Goal: Information Seeking & Learning: Check status

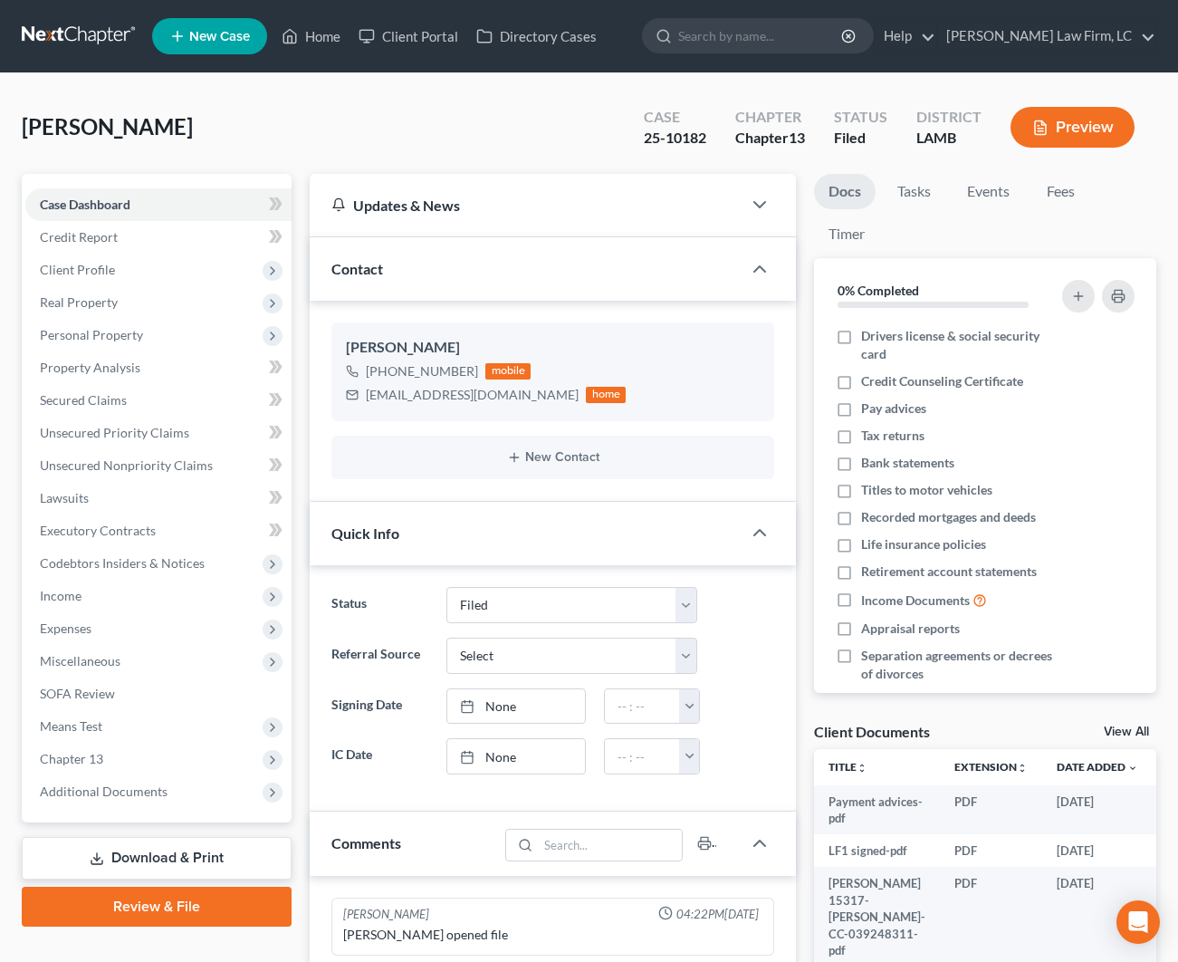
select select "2"
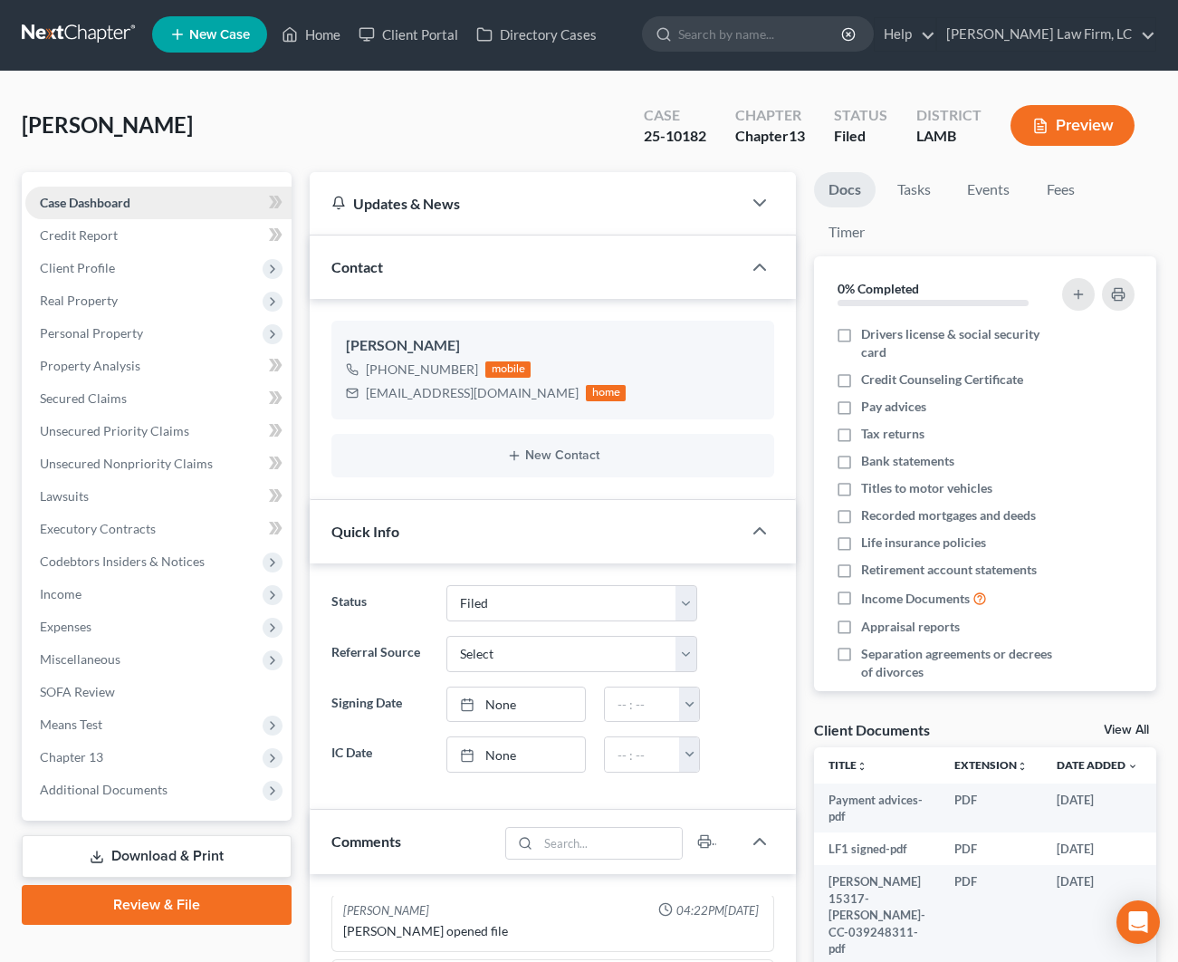
scroll to position [9, 0]
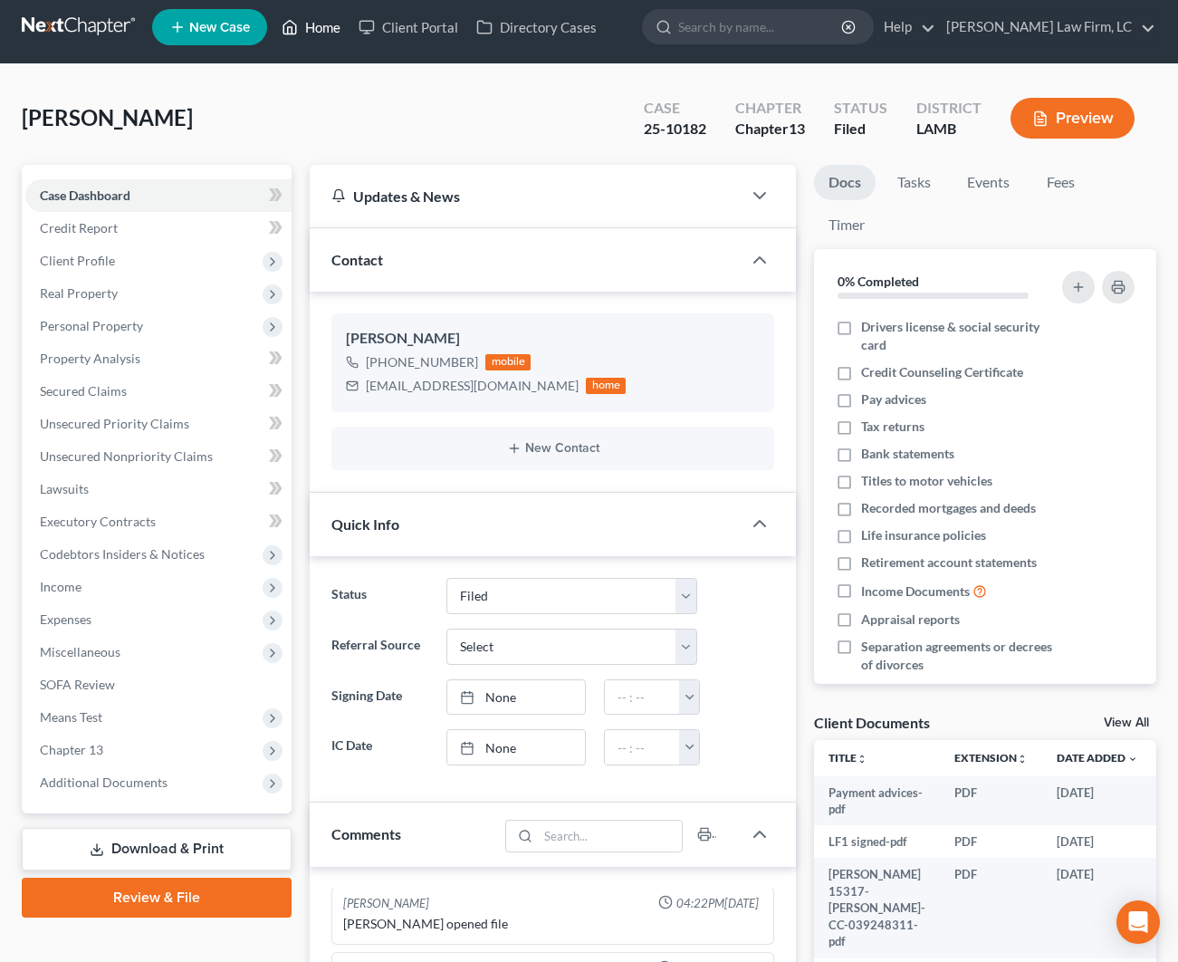
click at [300, 35] on link "Home" at bounding box center [311, 27] width 77 height 33
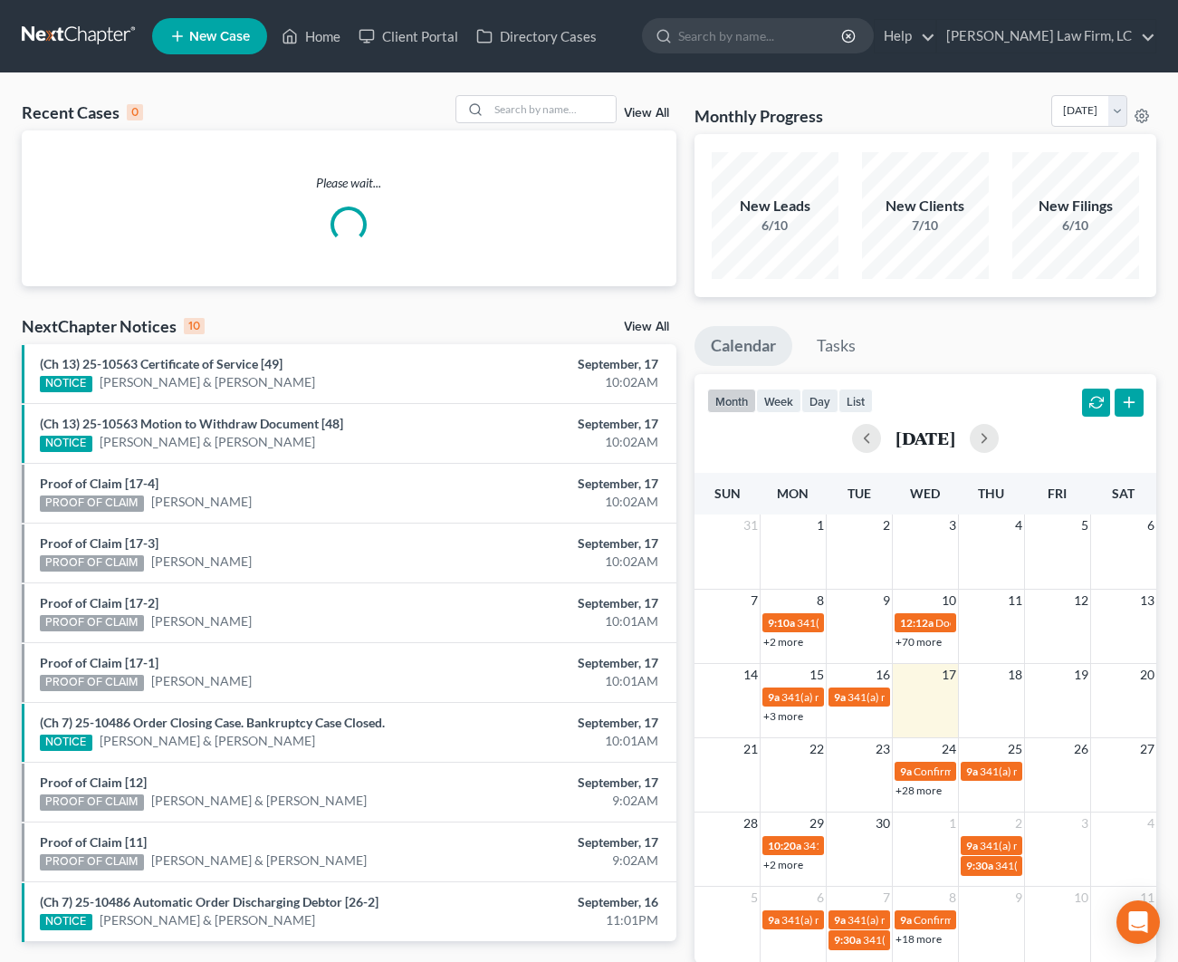
click at [524, 130] on div "Please wait..." at bounding box center [349, 208] width 655 height 156
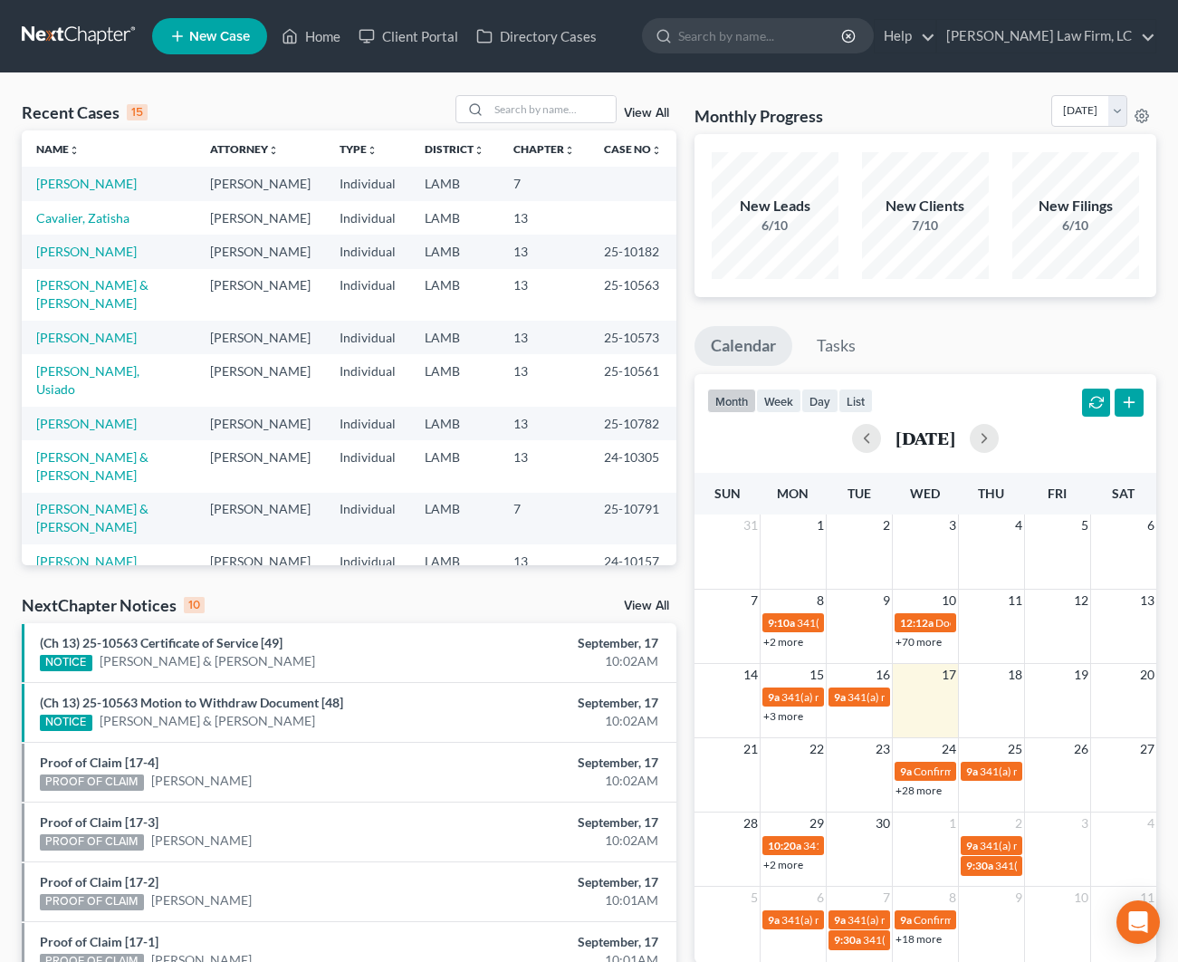
drag, startPoint x: 99, startPoint y: 1, endPoint x: 90, endPoint y: 9, distance: 12.2
click at [99, 1] on nav "Home New Case Client Portal Directory Cases [PERSON_NAME] Law Firm, LC [EMAIL_A…" at bounding box center [589, 36] width 1178 height 72
click at [573, 125] on div "Recent Cases 15 View All" at bounding box center [349, 112] width 655 height 35
click at [548, 113] on input "search" at bounding box center [552, 109] width 127 height 26
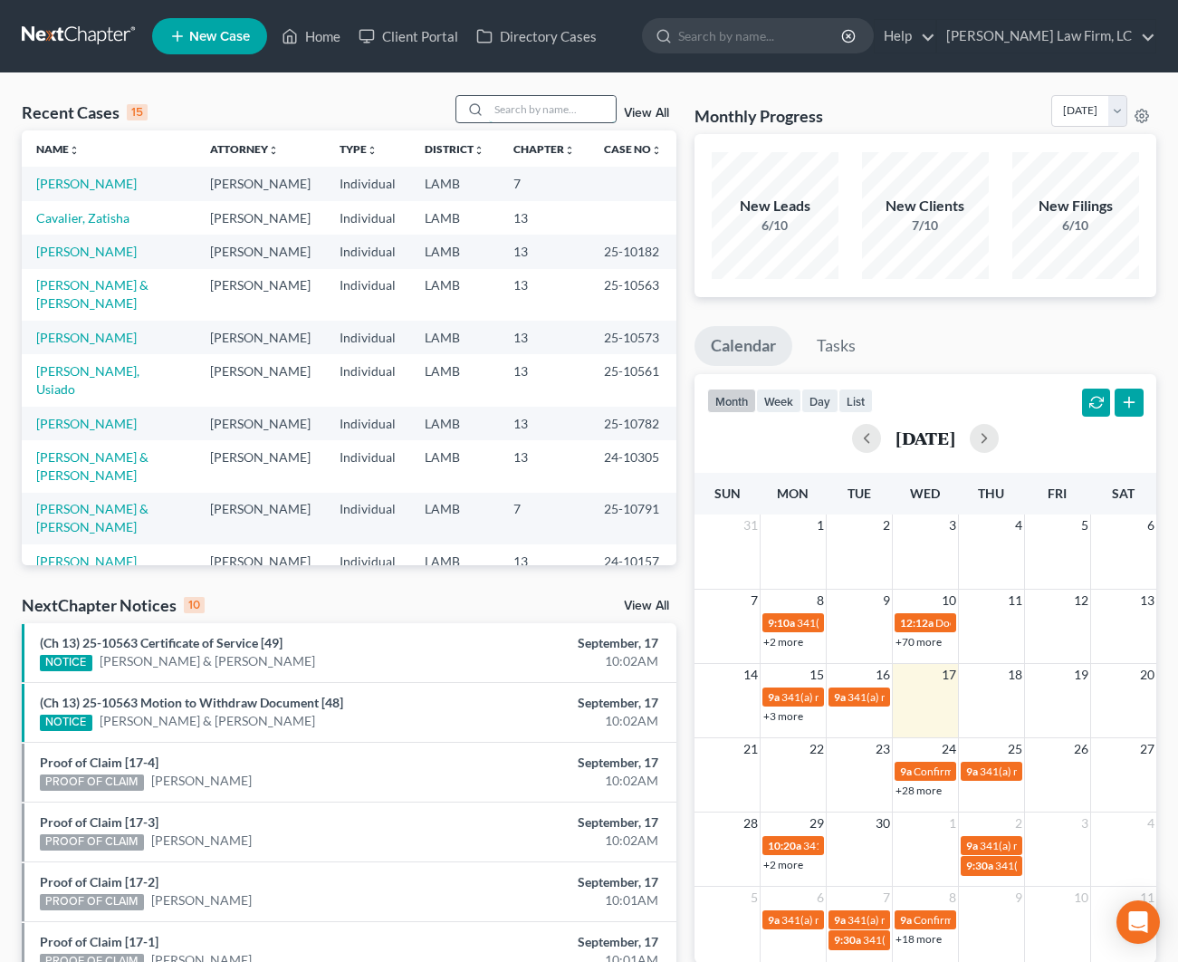
scroll to position [0, 0]
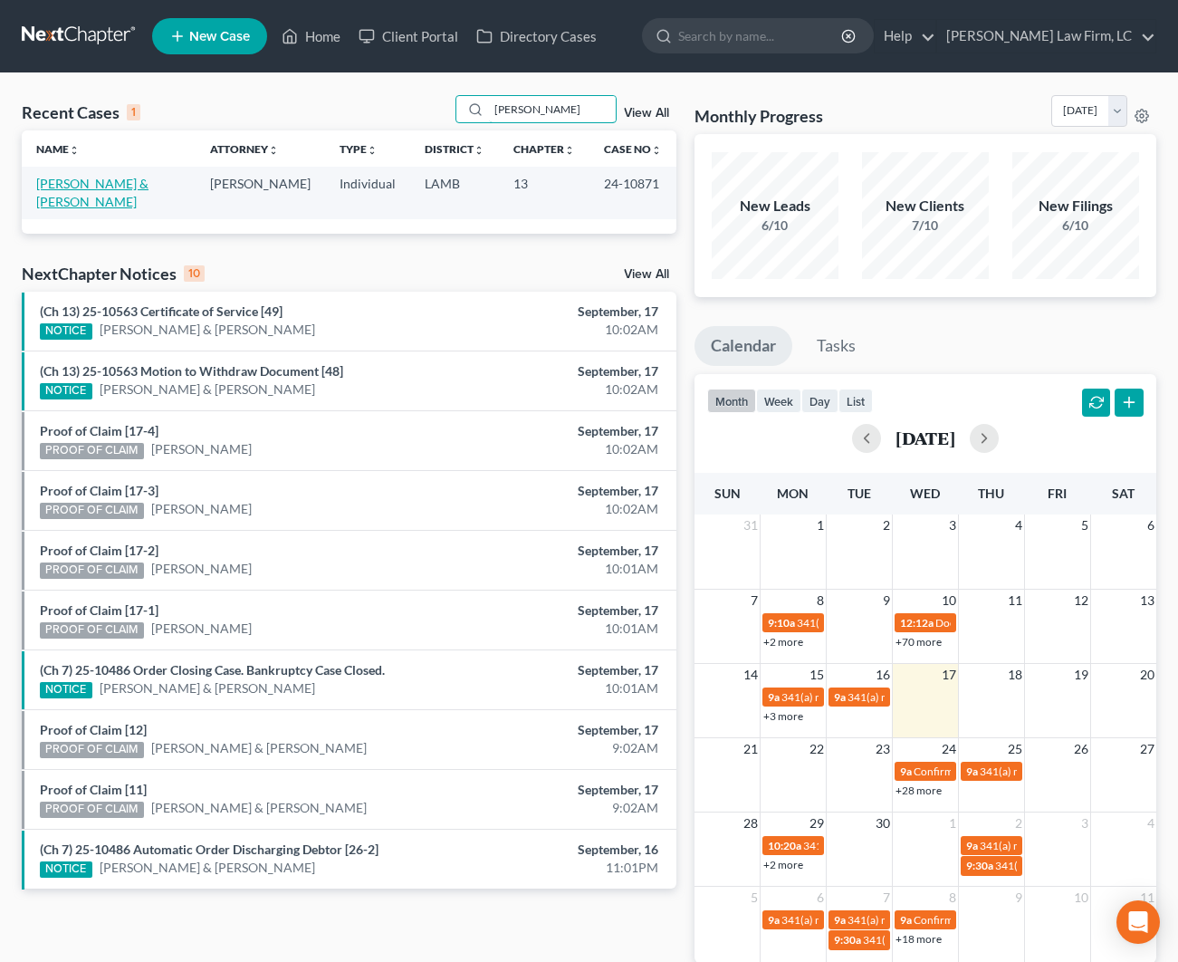
type input "[PERSON_NAME]"
click at [101, 188] on link "[PERSON_NAME] & [PERSON_NAME]" at bounding box center [92, 193] width 112 height 34
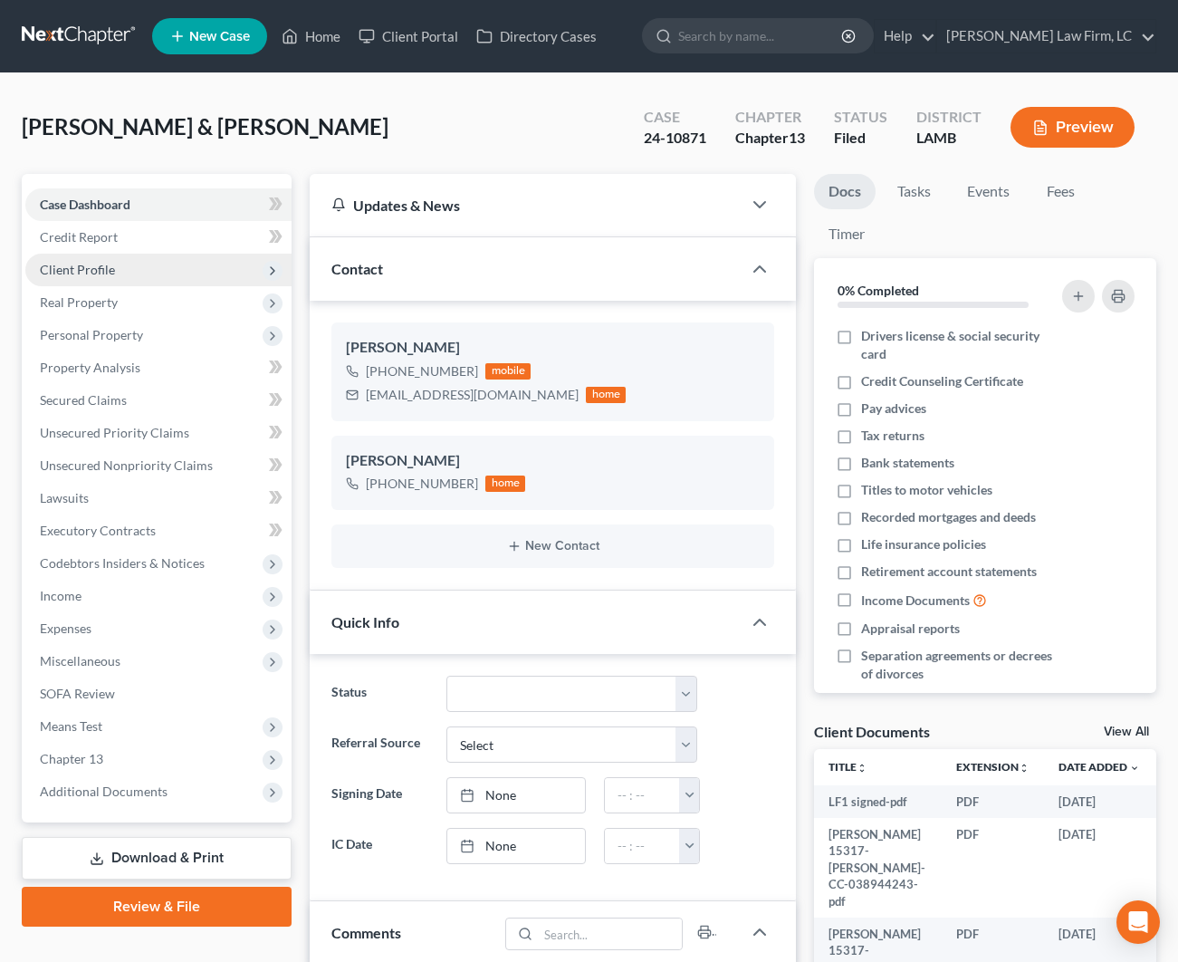
scroll to position [91, 0]
click at [156, 797] on span "Additional Documents" at bounding box center [104, 790] width 128 height 15
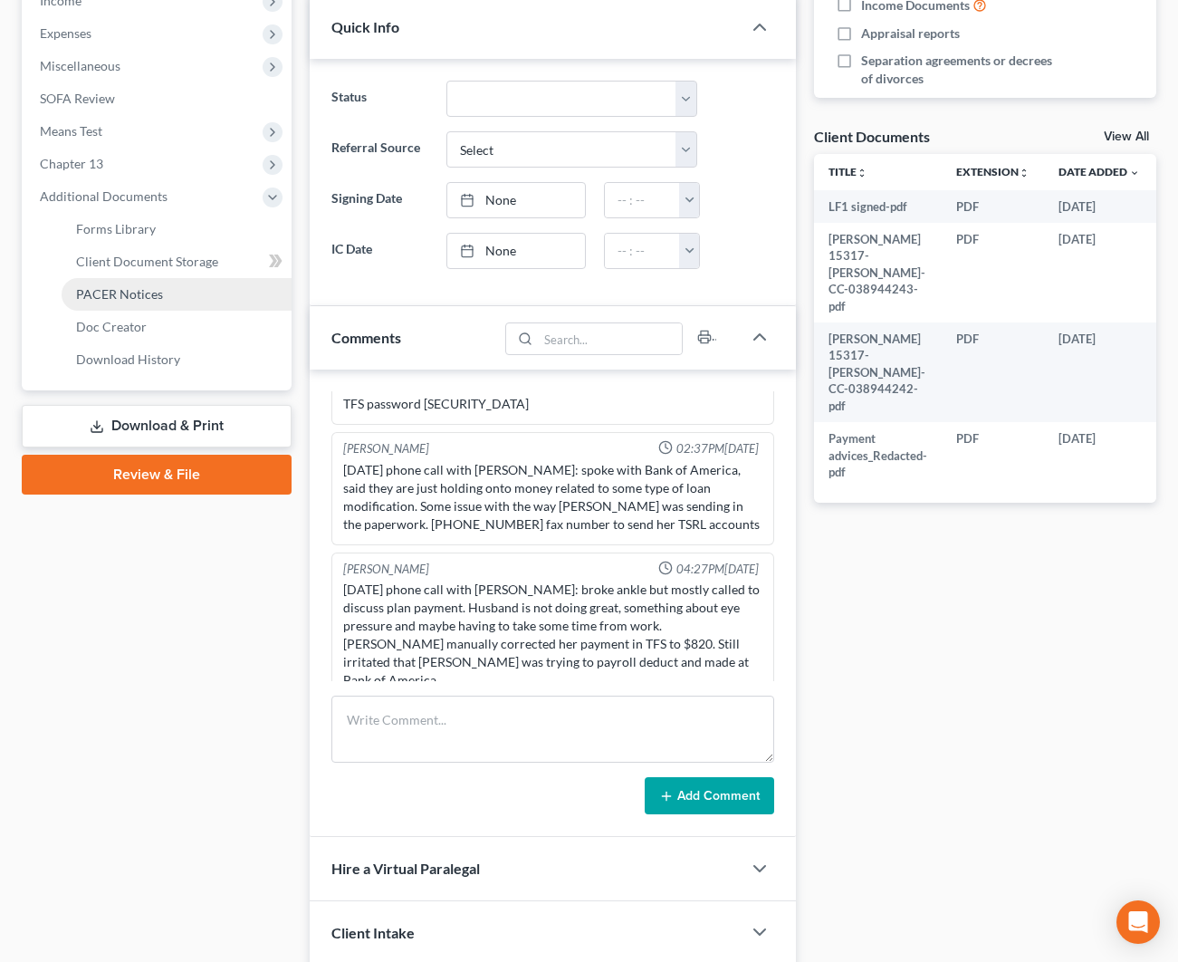
click at [132, 293] on span "PACER Notices" at bounding box center [119, 293] width 87 height 15
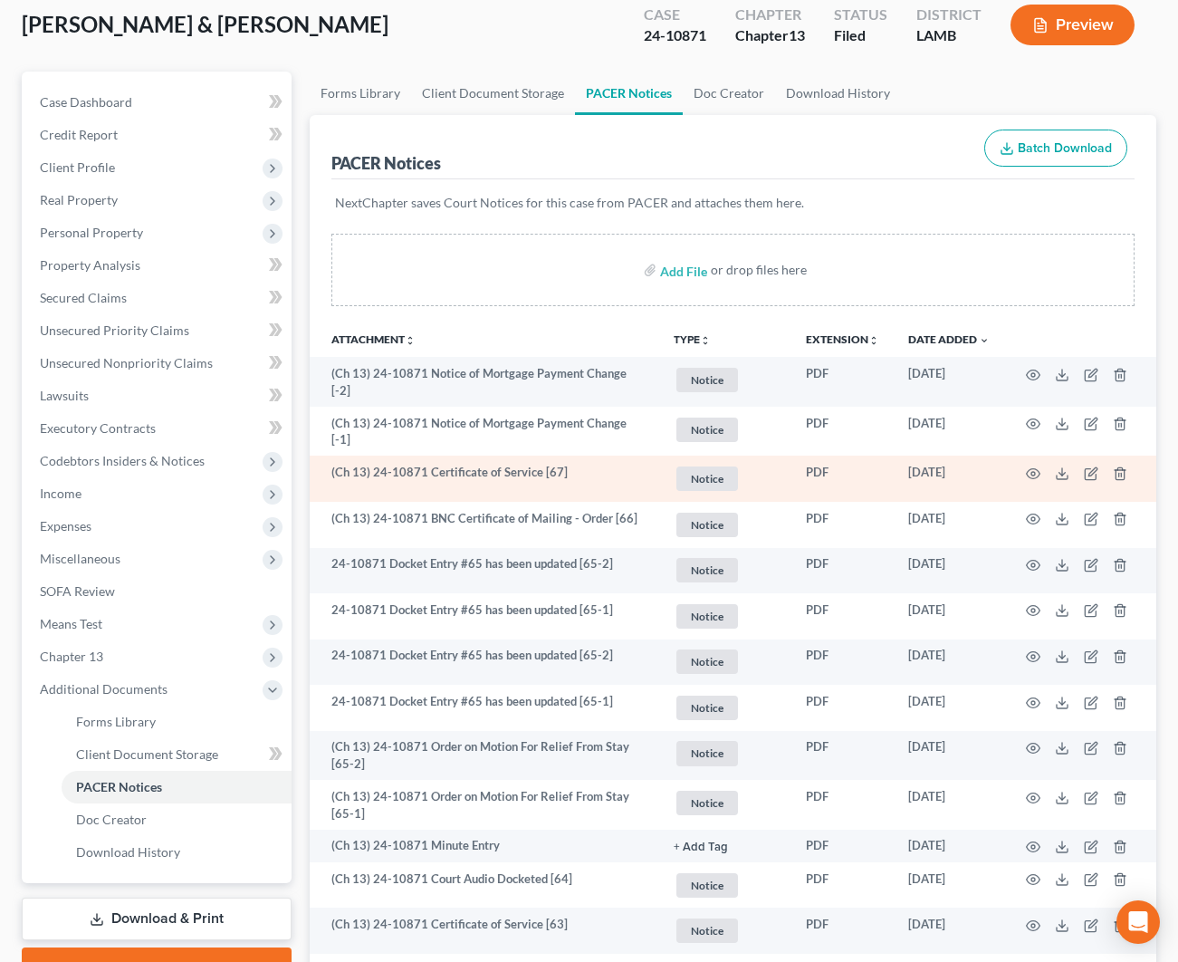
scroll to position [130, 0]
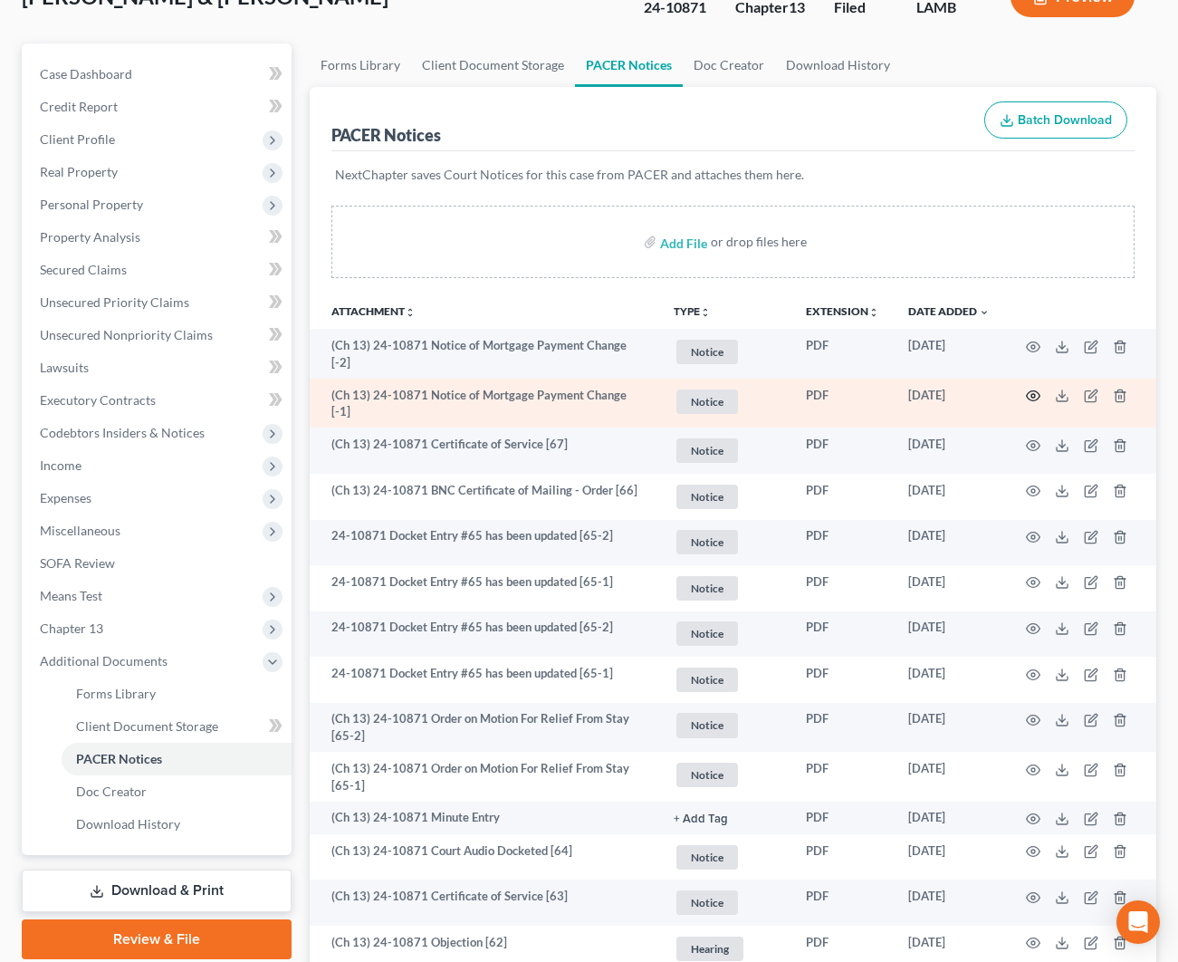
click at [1039, 391] on icon "button" at bounding box center [1034, 396] width 14 height 10
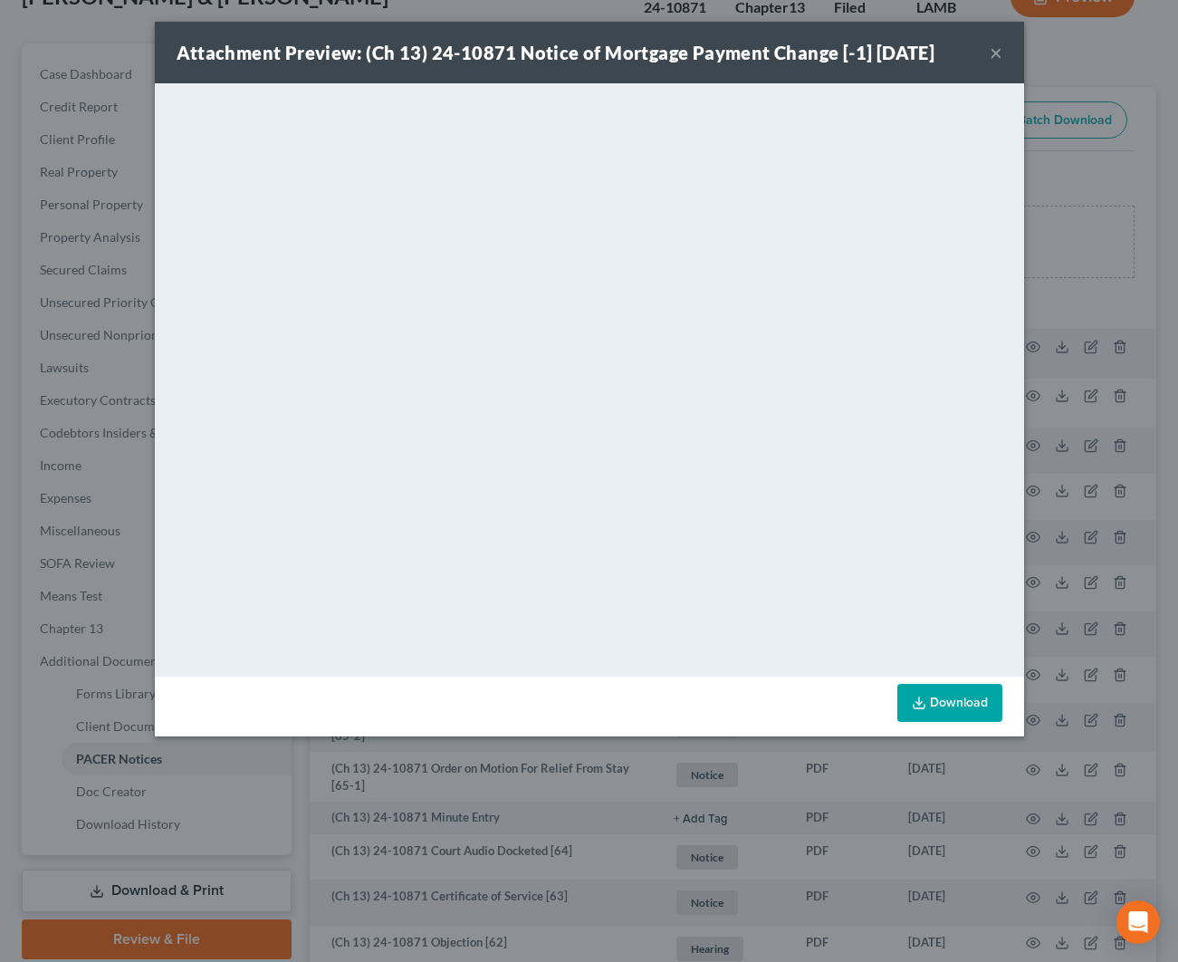
click at [997, 53] on button "×" at bounding box center [996, 53] width 13 height 22
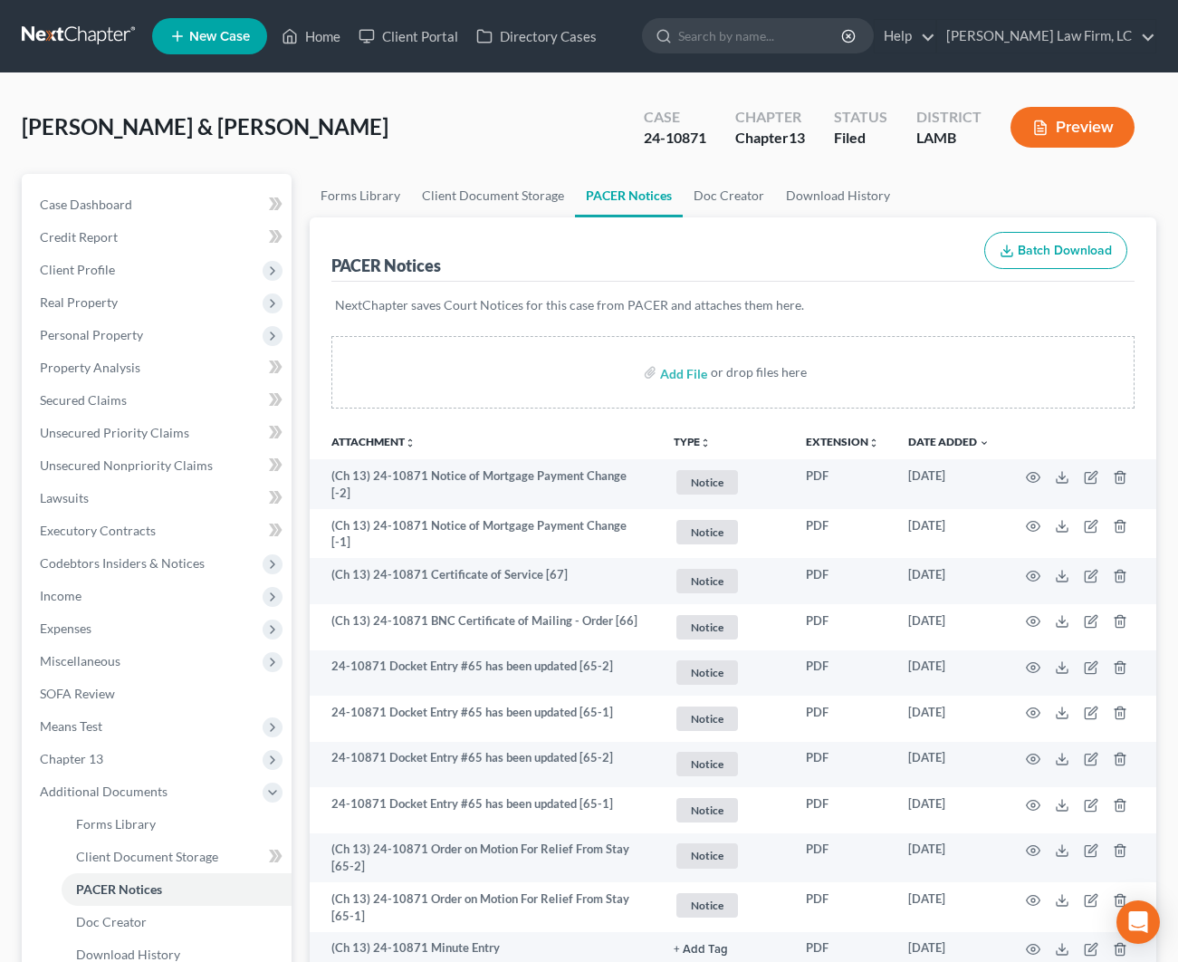
scroll to position [0, 0]
click at [303, 35] on link "Home" at bounding box center [311, 36] width 77 height 33
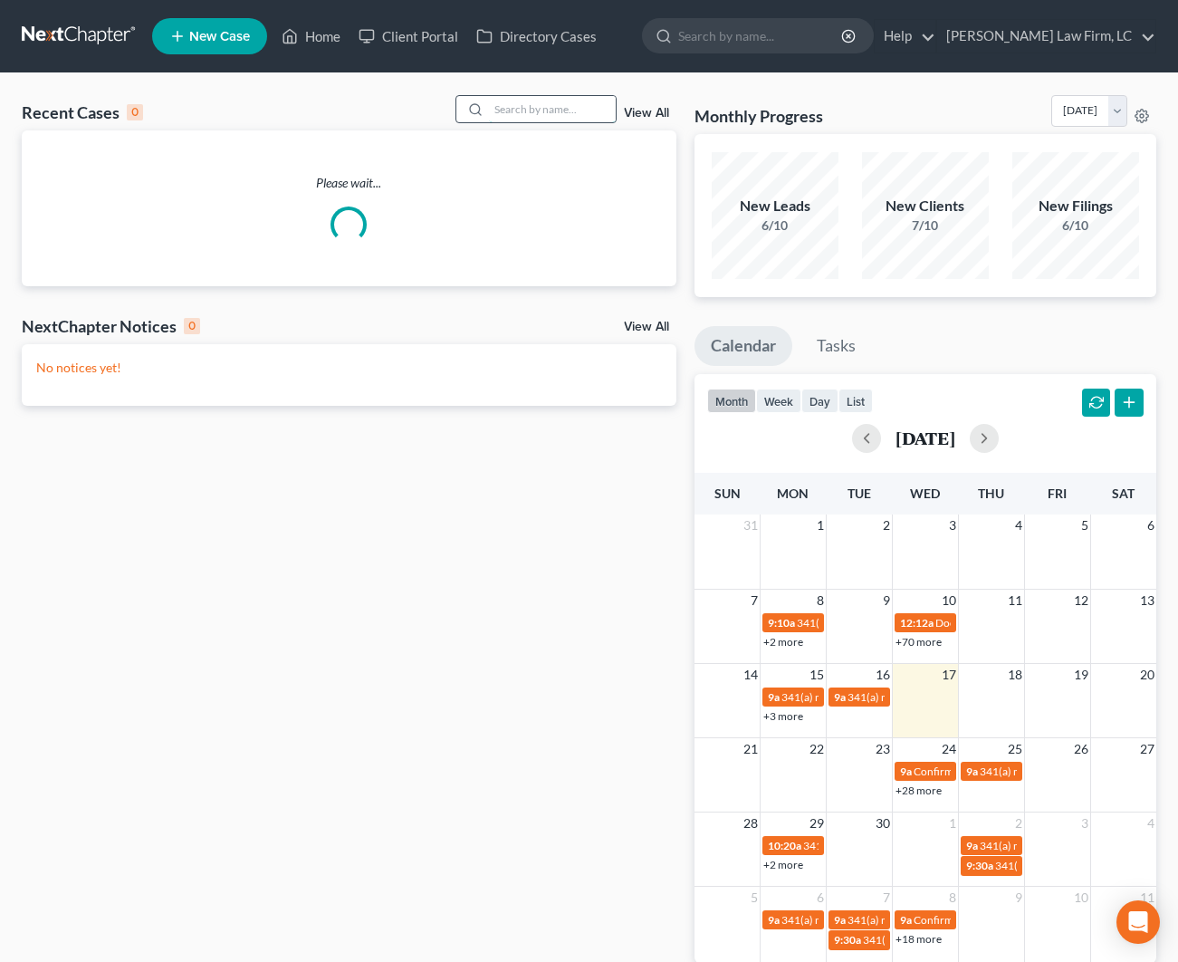
click at [516, 98] on input "search" at bounding box center [552, 109] width 127 height 26
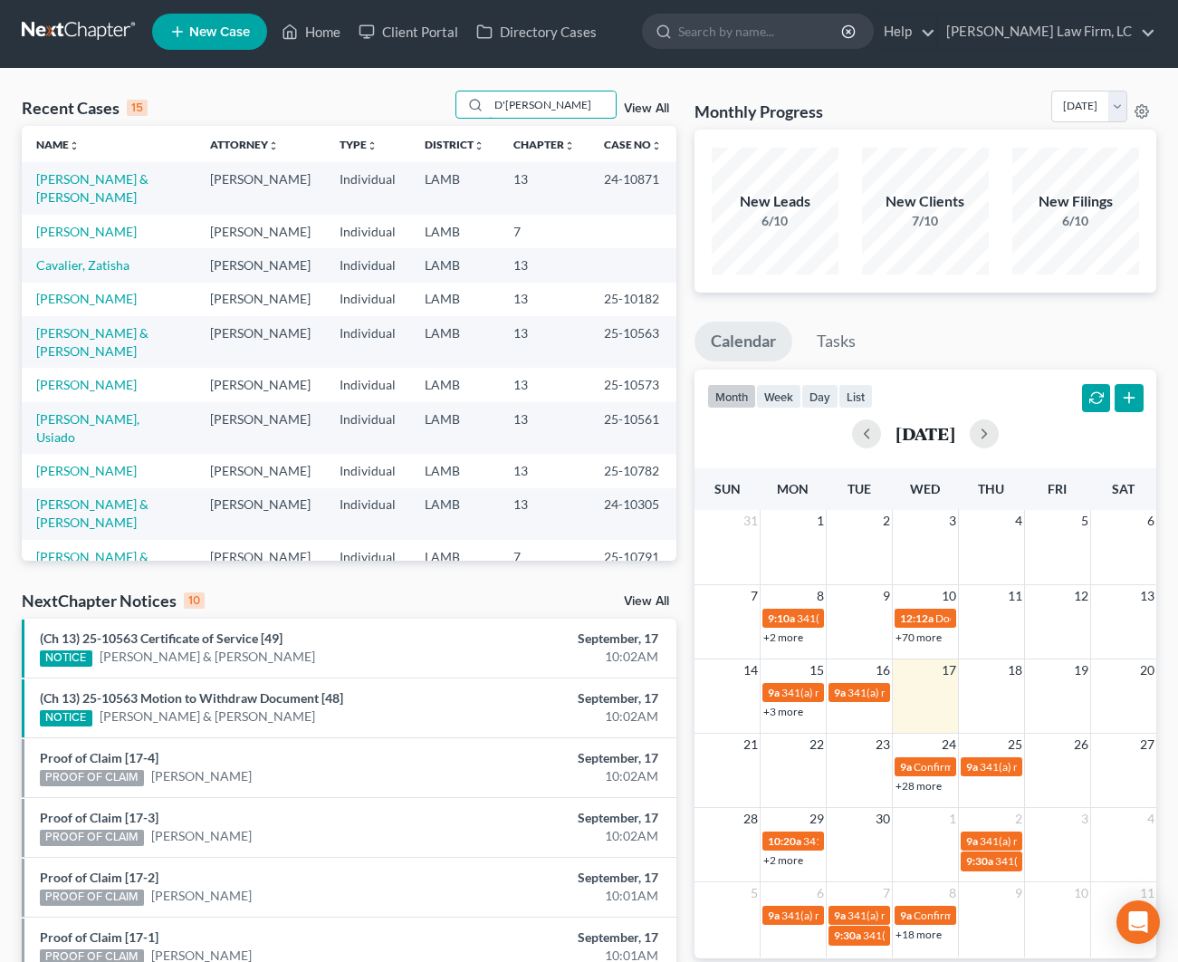
scroll to position [5, 1]
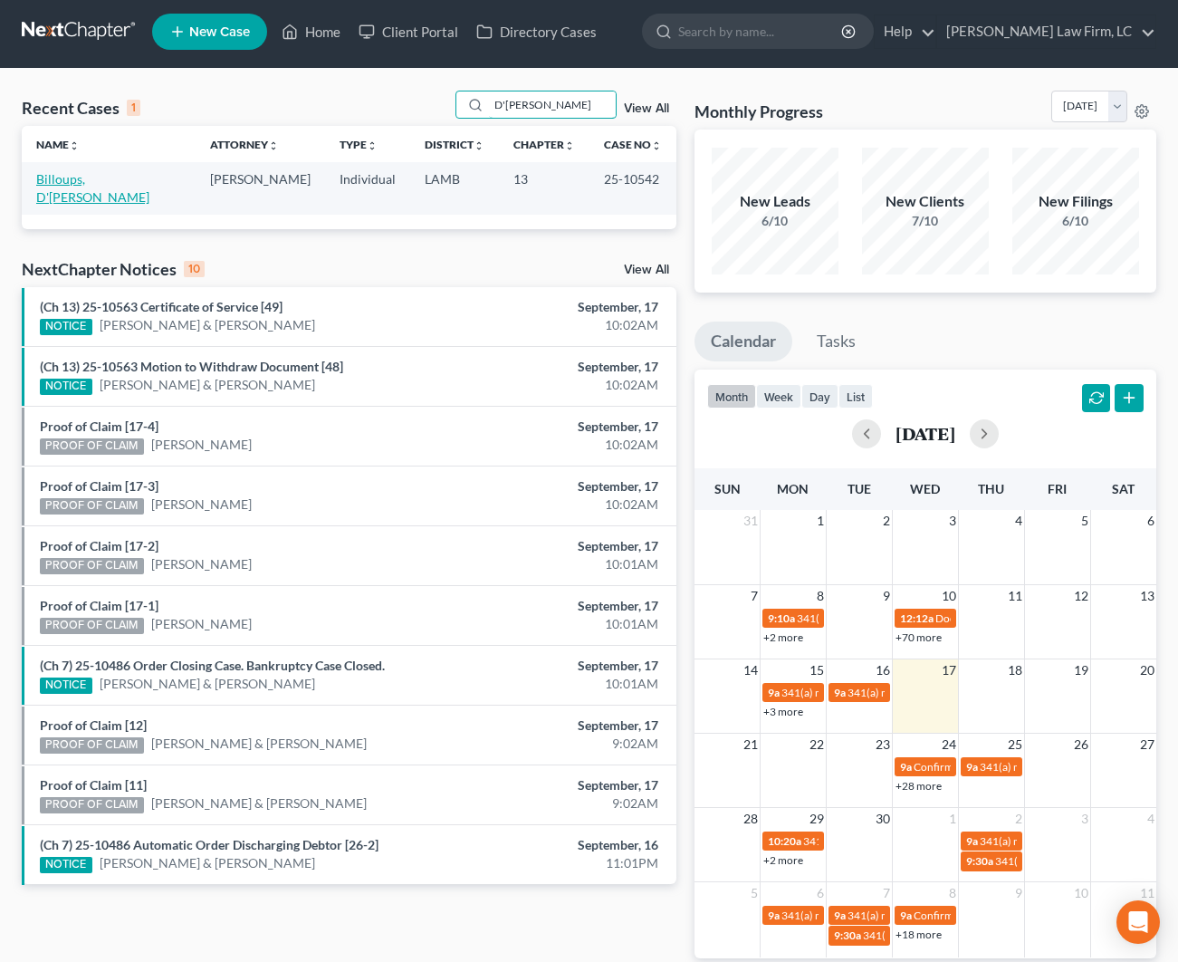
type input "D'[PERSON_NAME]"
click at [90, 176] on link "Billoups, D'[PERSON_NAME]" at bounding box center [92, 188] width 113 height 34
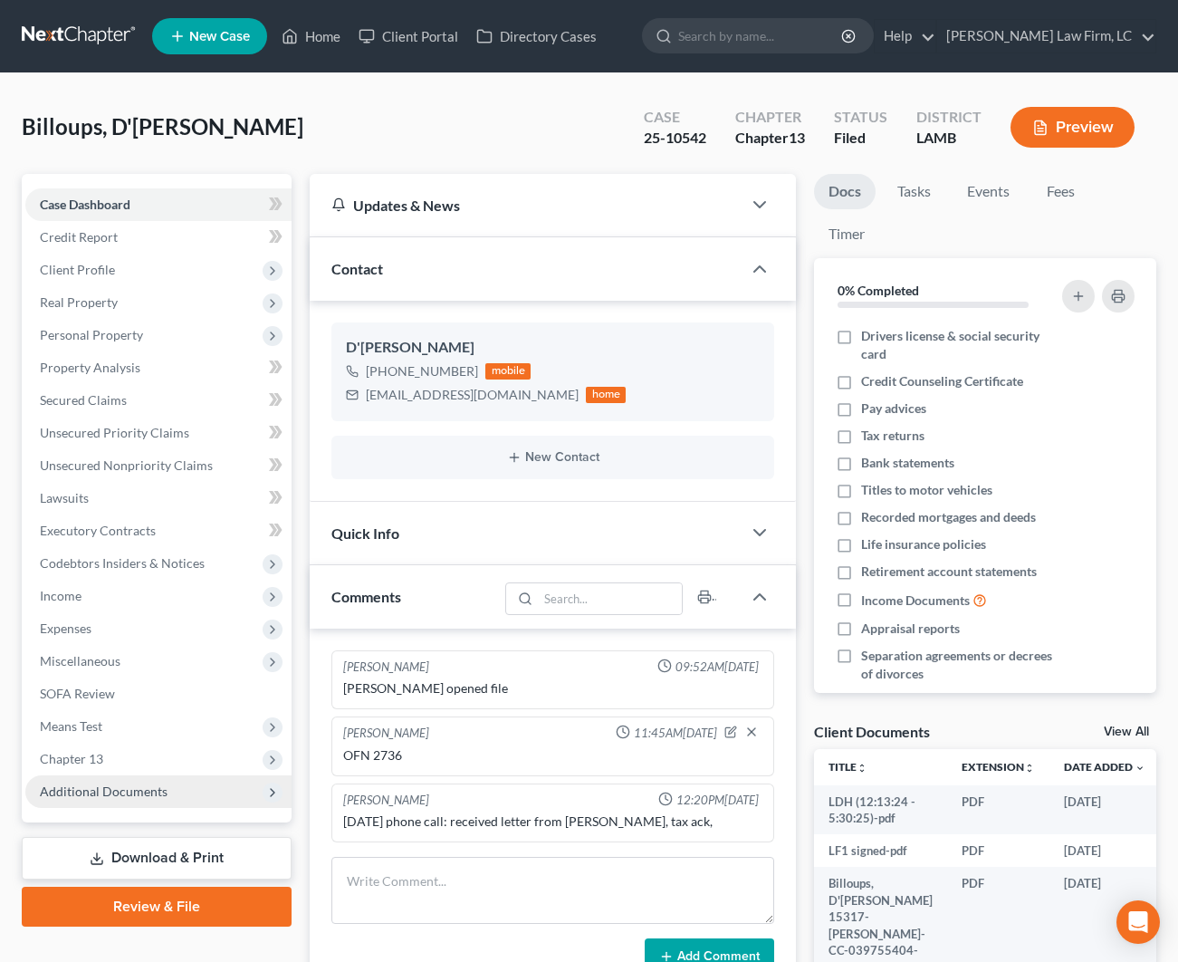
click at [189, 790] on span "Additional Documents" at bounding box center [158, 791] width 266 height 33
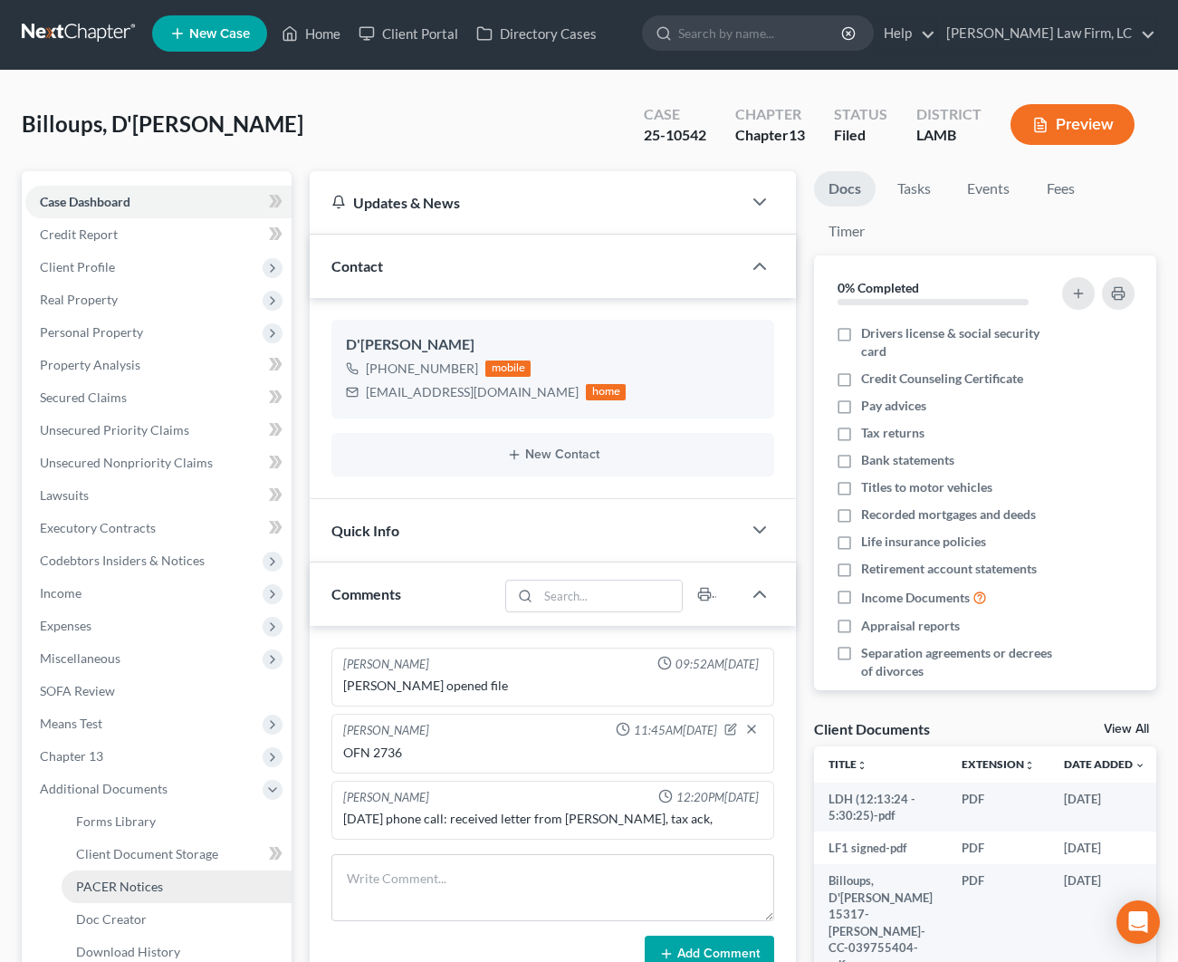
click at [154, 885] on span "PACER Notices" at bounding box center [119, 885] width 87 height 15
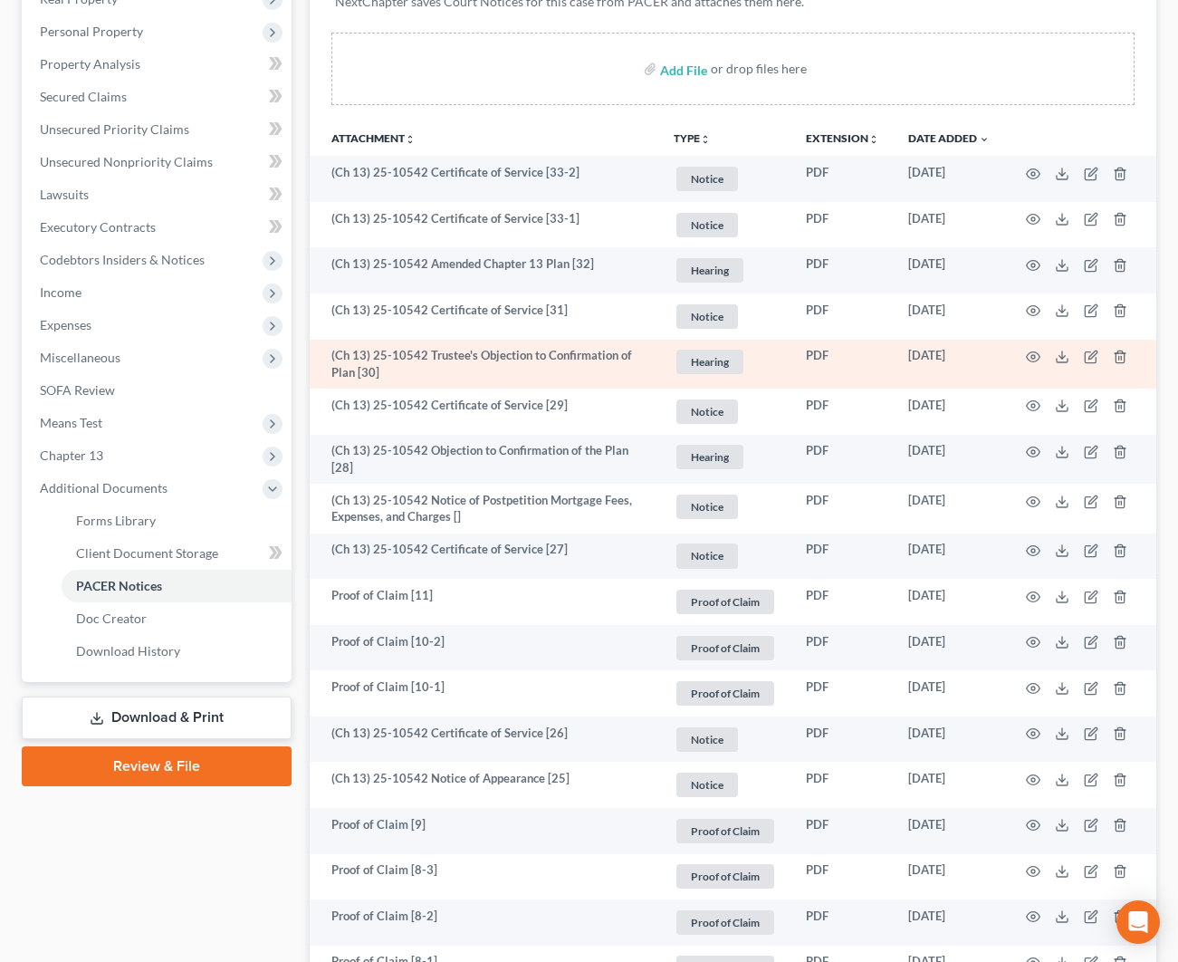
scroll to position [305, 0]
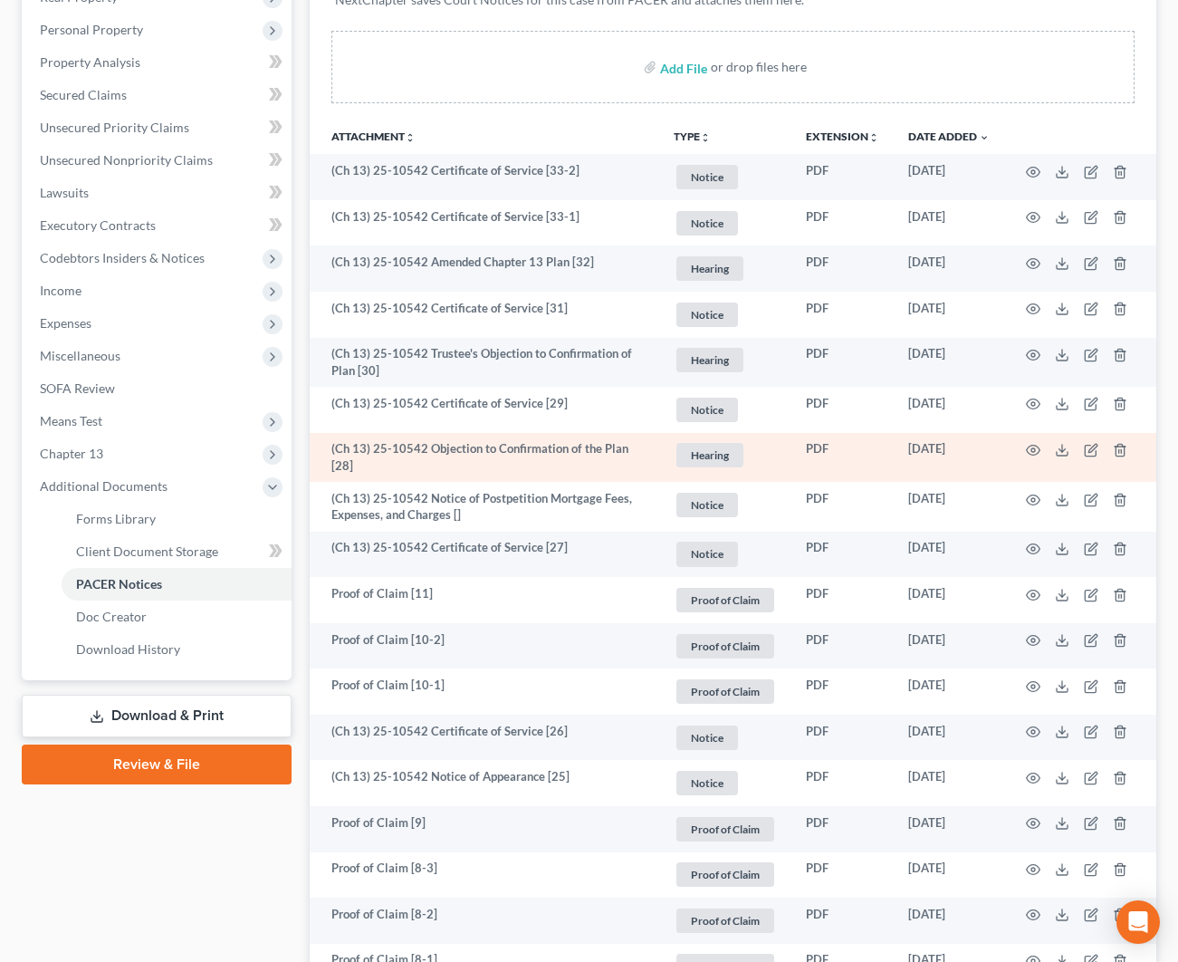
click at [1040, 446] on td at bounding box center [1080, 458] width 152 height 50
click at [1028, 446] on icon "button" at bounding box center [1033, 450] width 14 height 14
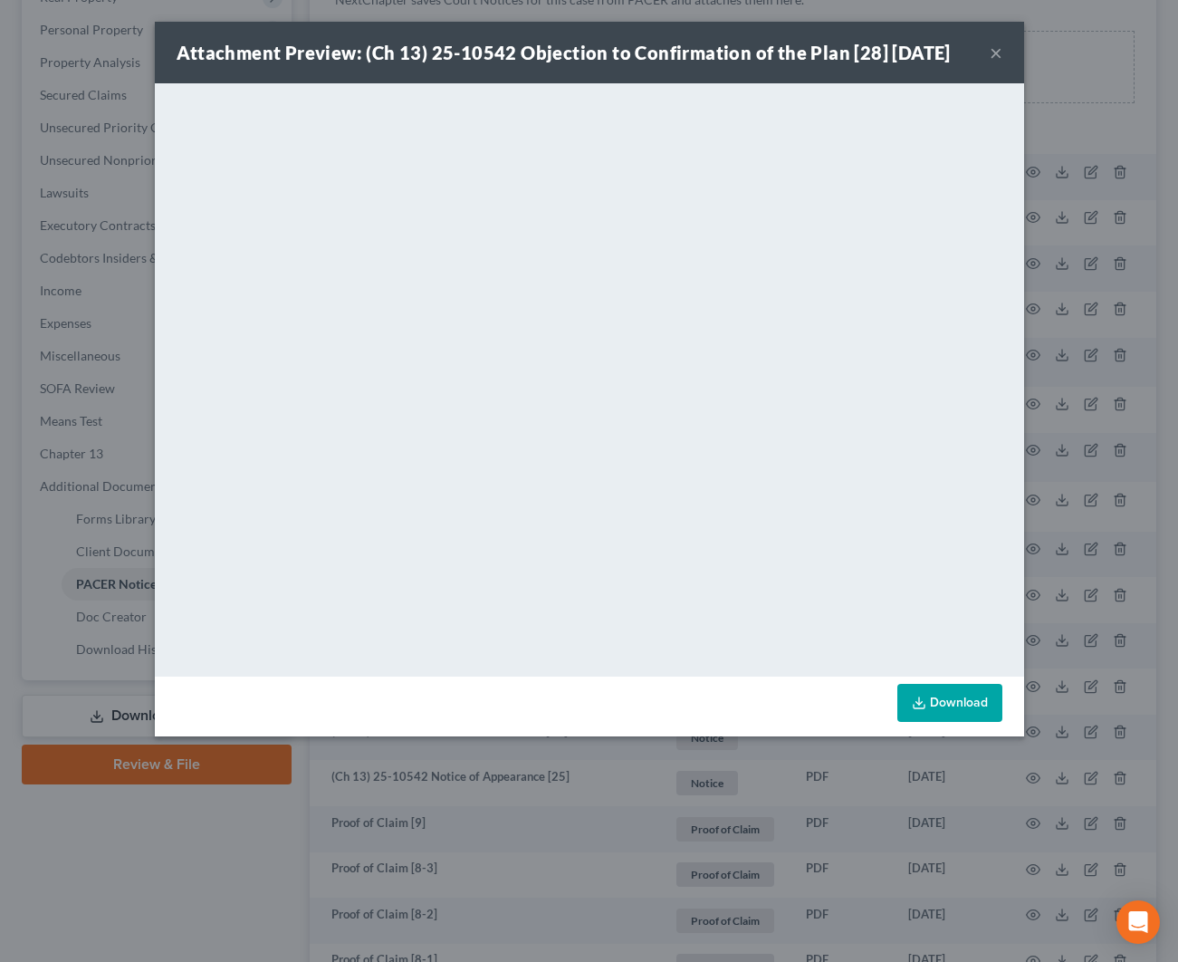
drag, startPoint x: 984, startPoint y: 54, endPoint x: 995, endPoint y: 53, distance: 10.9
click at [988, 54] on div "Attachment Preview: (Ch 13) 25-10542 Objection to Confirmation of the Plan [28]…" at bounding box center [589, 53] width 869 height 62
click at [995, 53] on button "×" at bounding box center [996, 53] width 13 height 22
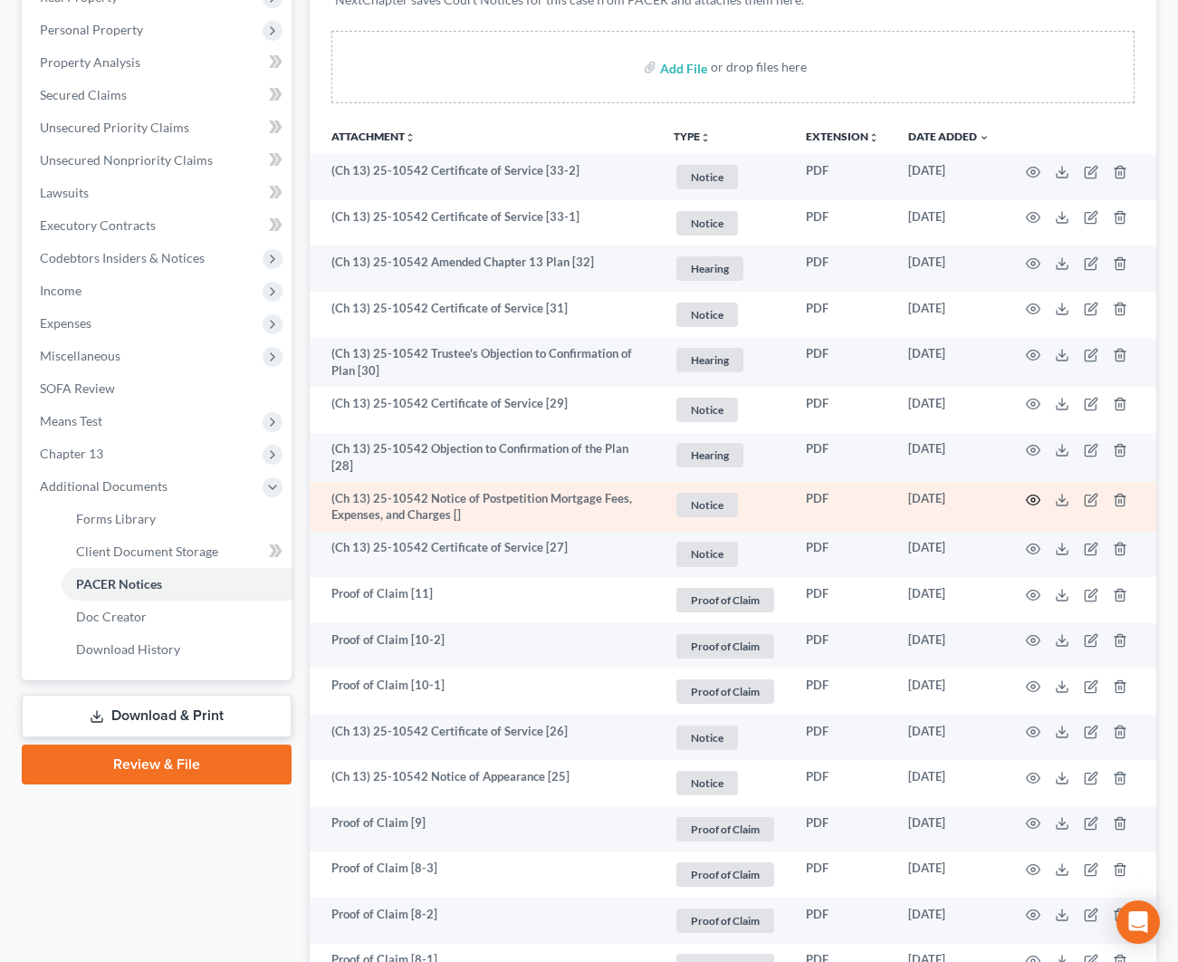
click at [1033, 497] on icon "button" at bounding box center [1033, 500] width 14 height 14
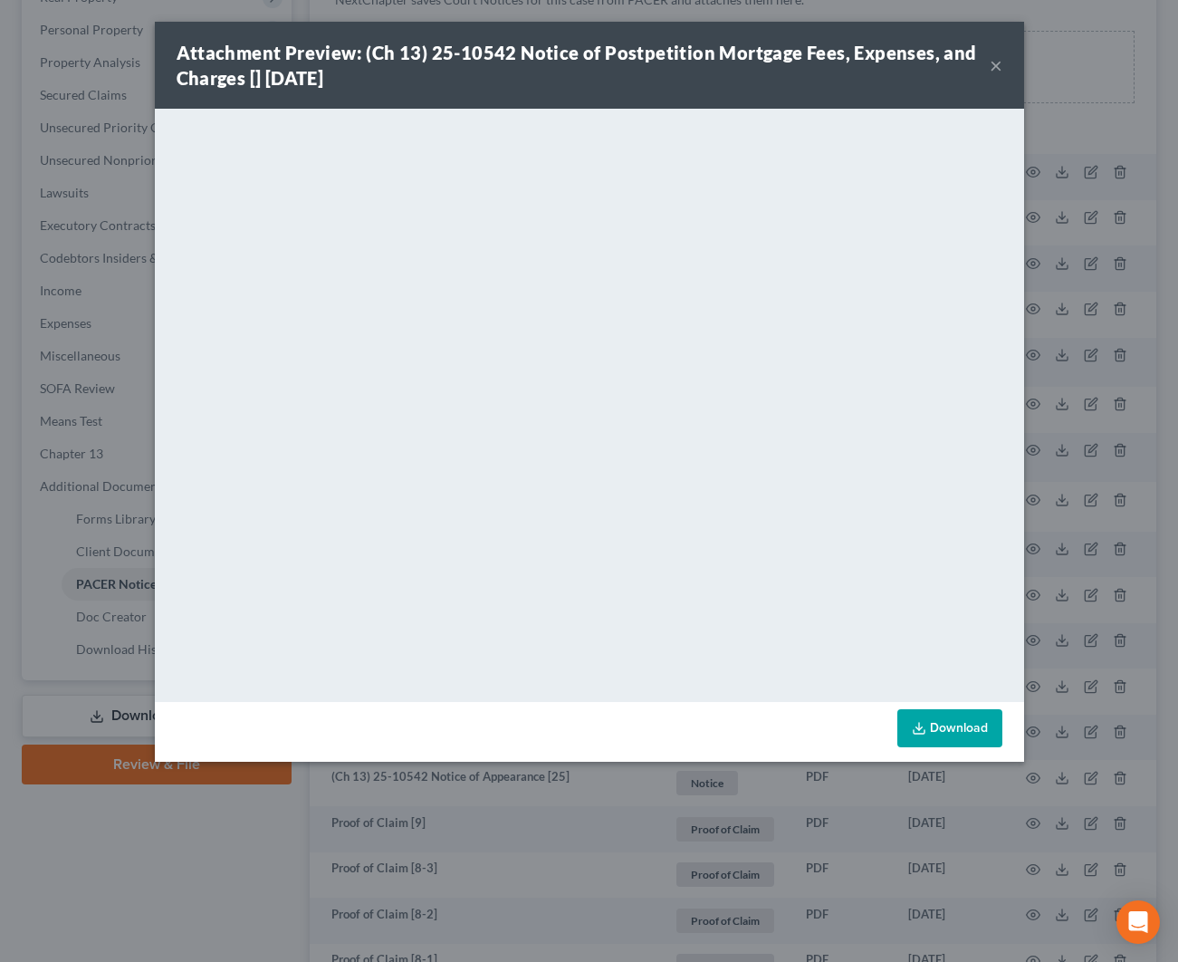
click at [986, 64] on div "Attachment Preview: (Ch 13) 25-10542 Notice of Postpetition Mortgage Fees, Expe…" at bounding box center [583, 65] width 813 height 51
click at [992, 65] on button "×" at bounding box center [996, 65] width 13 height 22
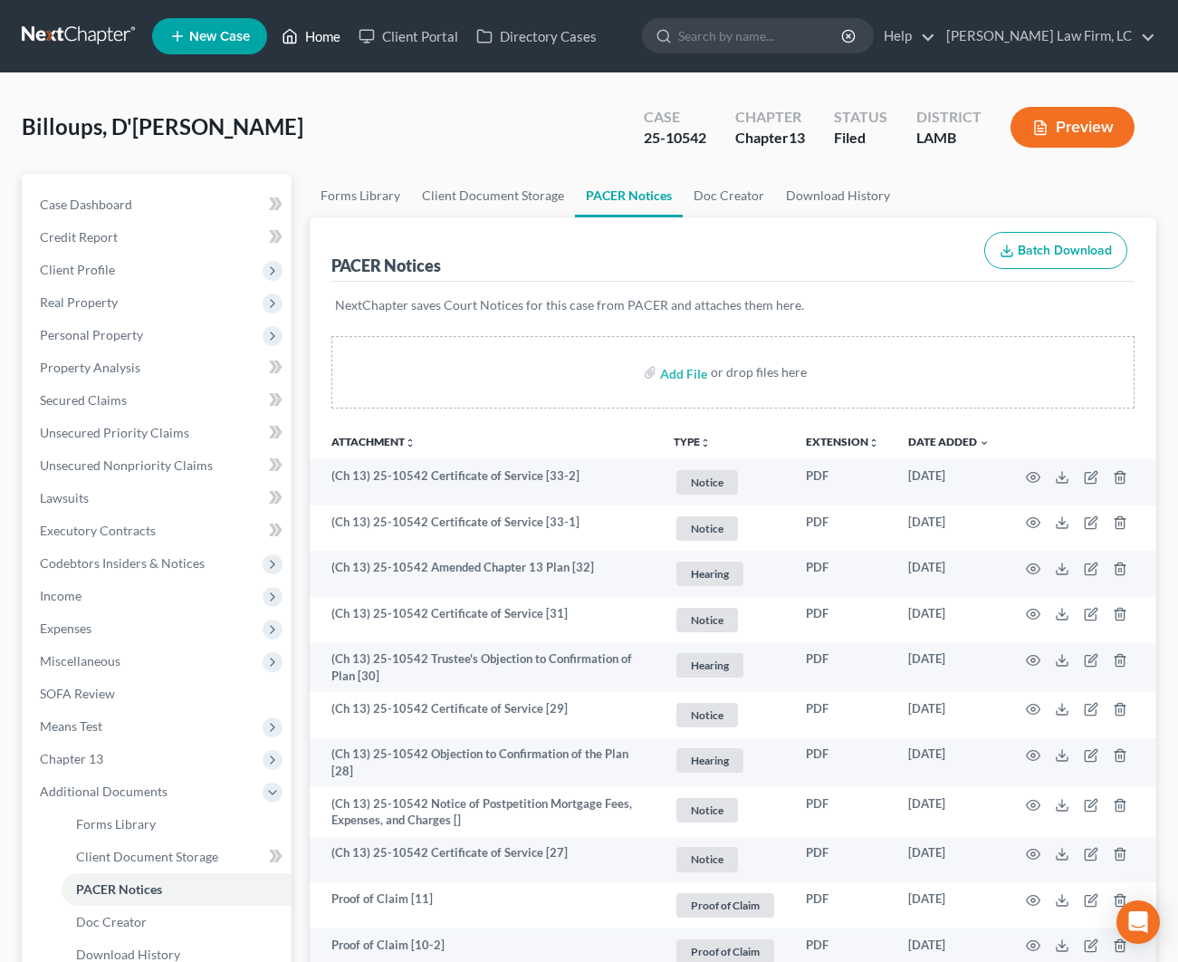
scroll to position [0, 0]
click at [302, 32] on link "Home" at bounding box center [311, 36] width 77 height 33
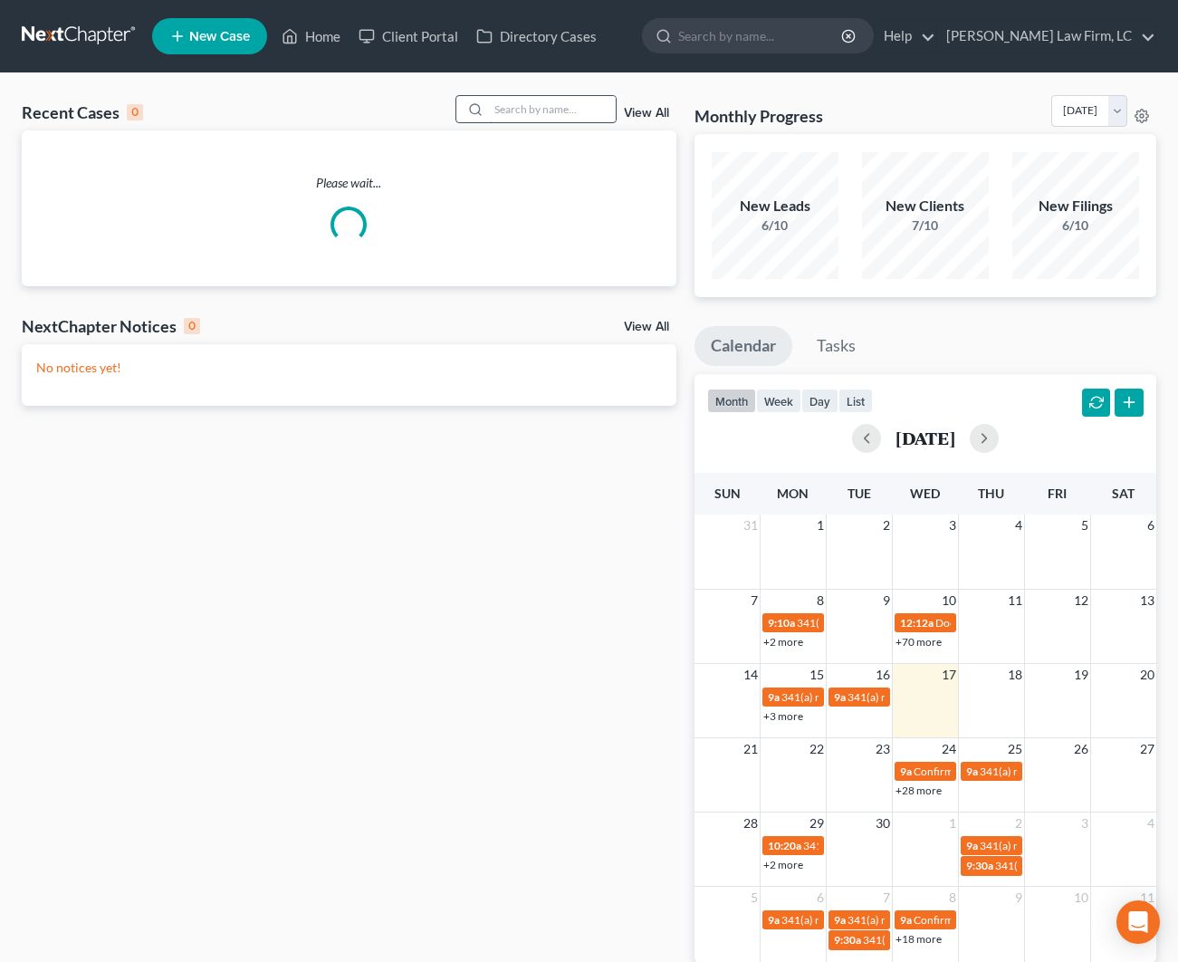
click at [576, 101] on input "search" at bounding box center [552, 109] width 127 height 26
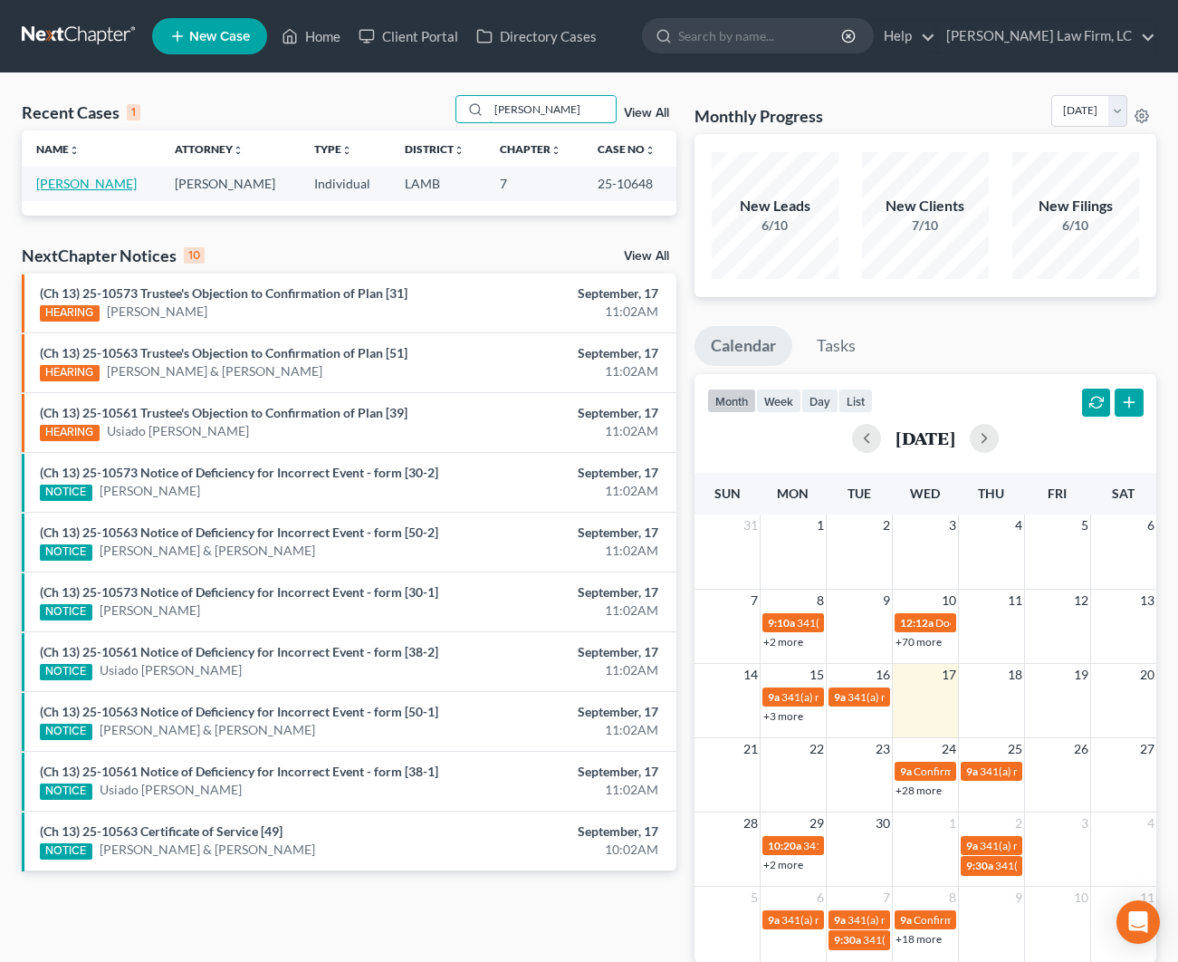
type input "[PERSON_NAME]"
click at [90, 182] on link "[PERSON_NAME]" at bounding box center [86, 183] width 101 height 15
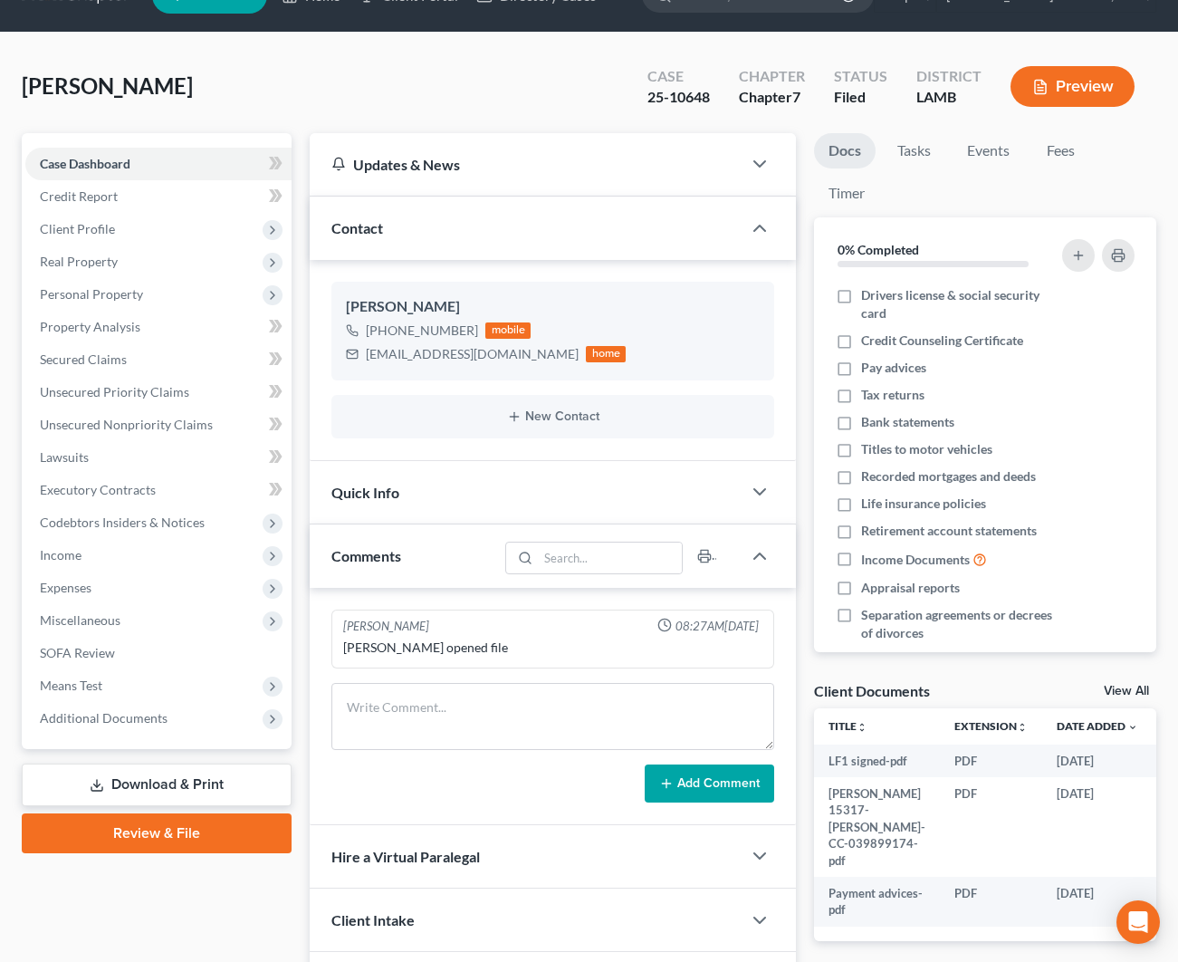
scroll to position [54, 0]
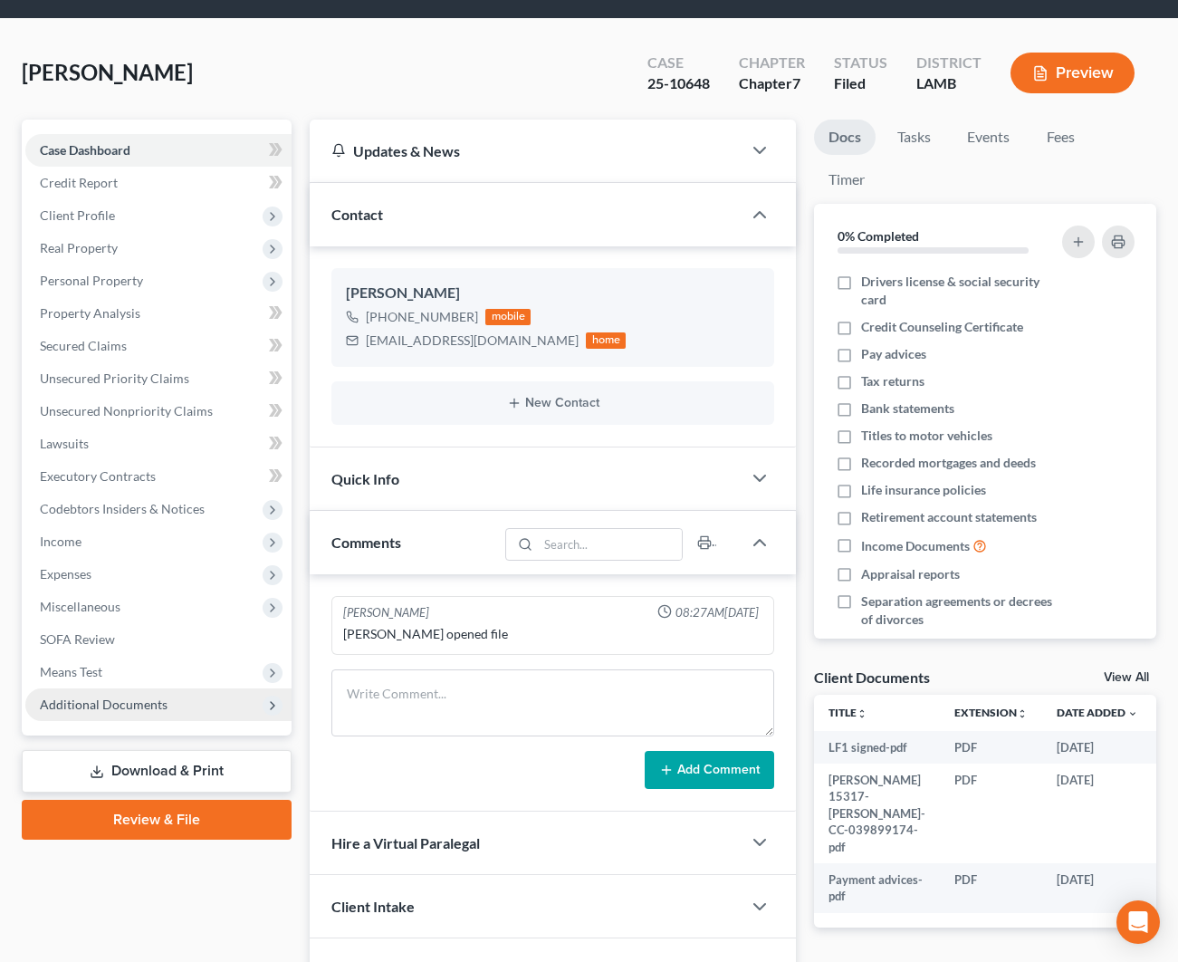
click at [196, 711] on span "Additional Documents" at bounding box center [158, 704] width 266 height 33
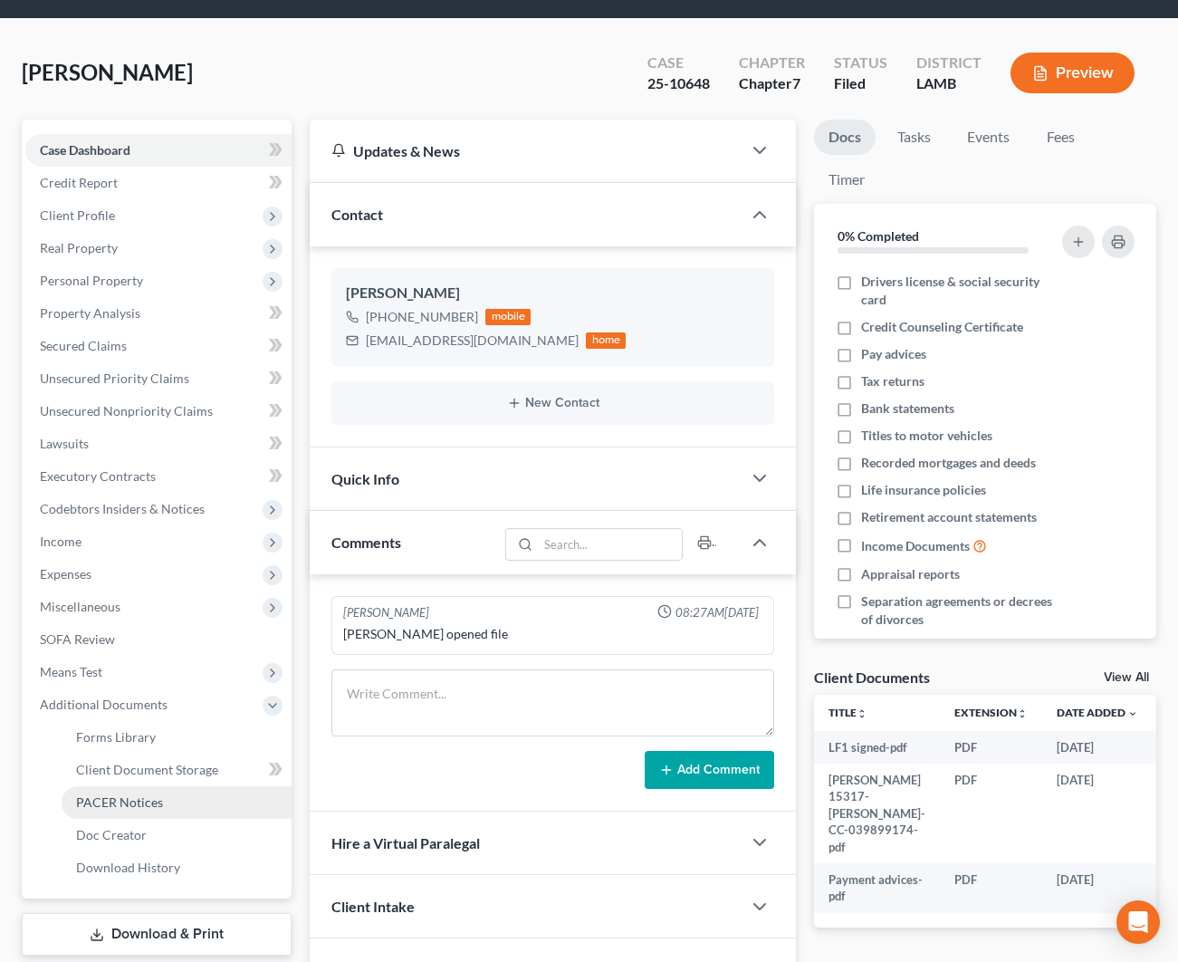
click at [134, 794] on span "PACER Notices" at bounding box center [119, 801] width 87 height 15
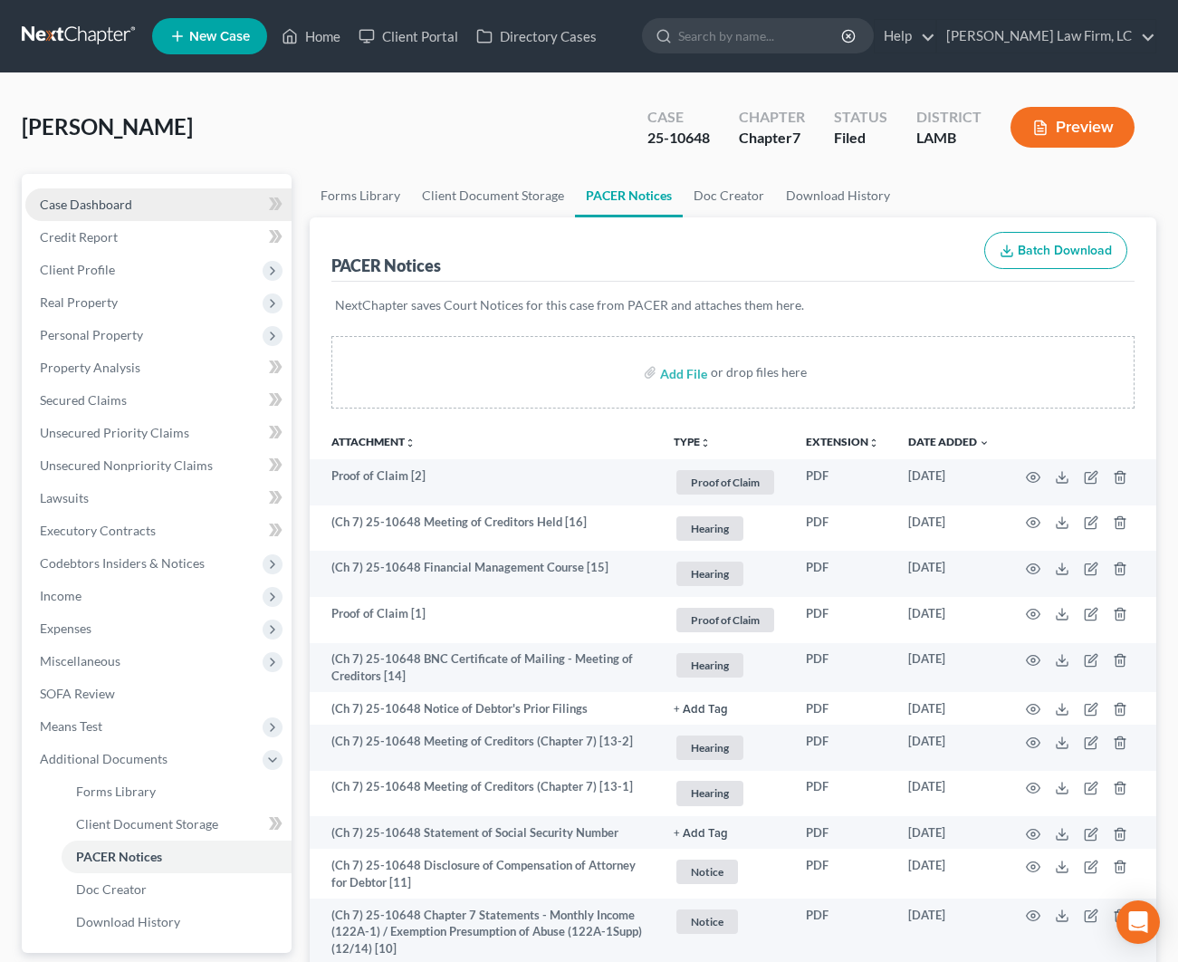
click at [149, 206] on link "Case Dashboard" at bounding box center [158, 204] width 266 height 33
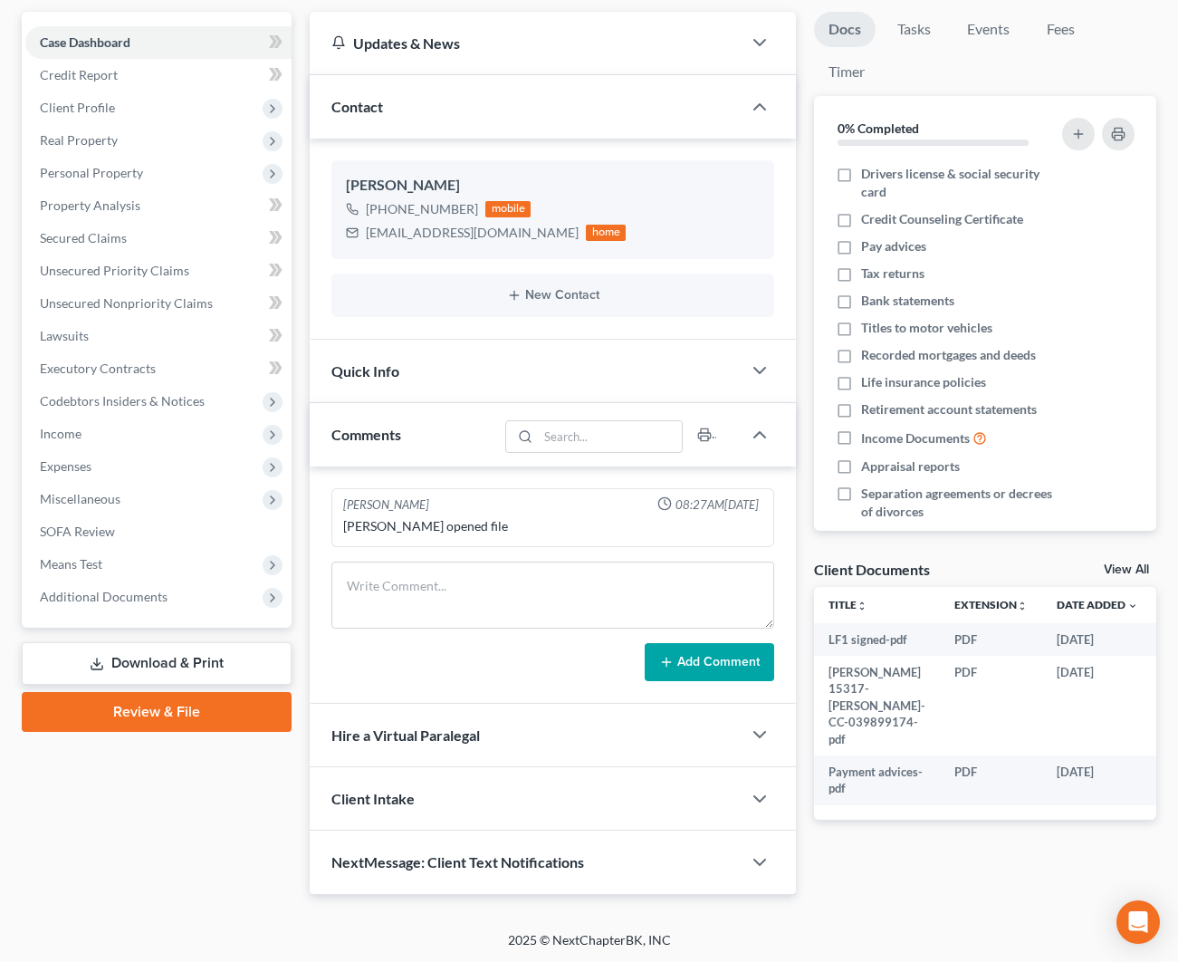
scroll to position [160, 0]
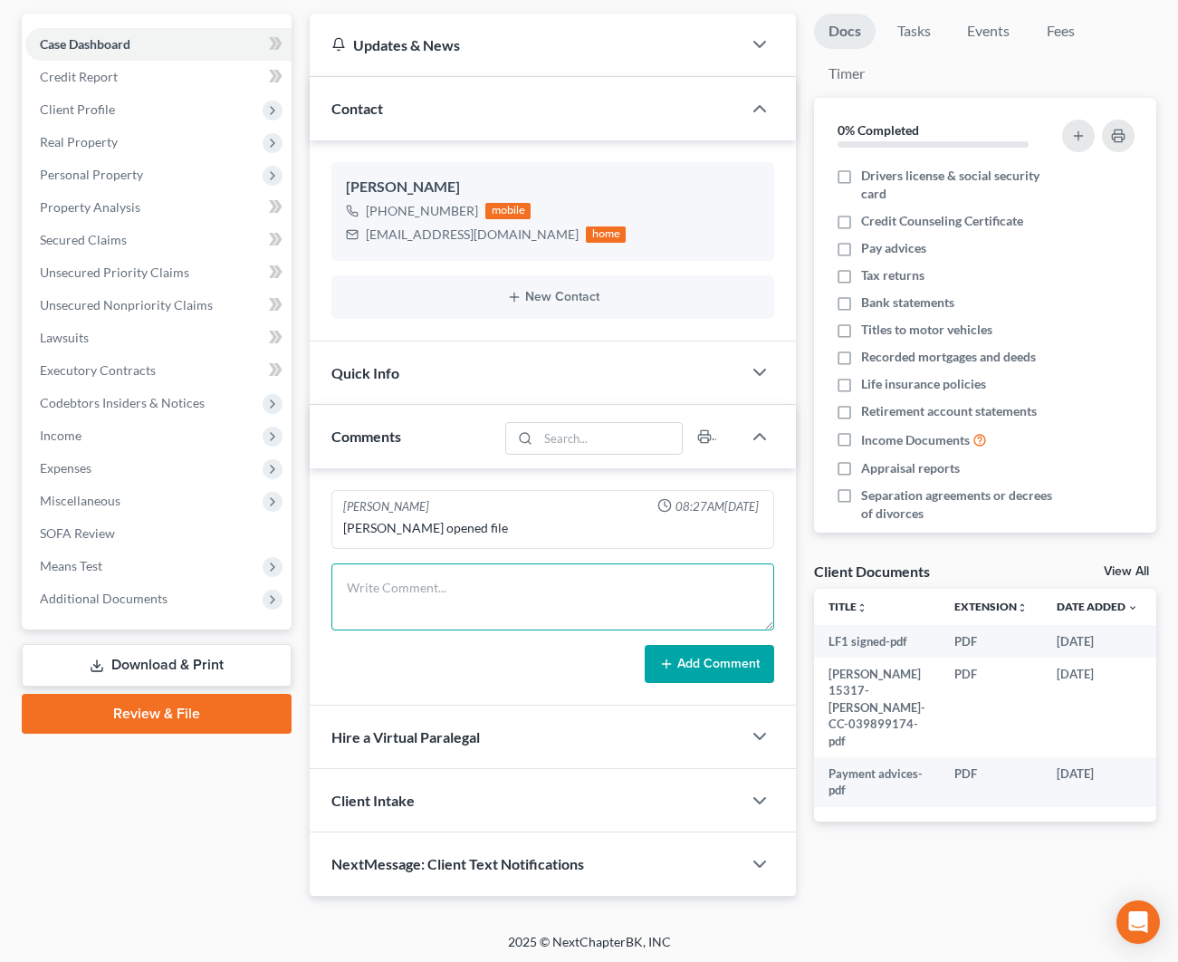
click at [496, 593] on textarea at bounding box center [552, 596] width 443 height 67
type textarea "OFN 2751"
click at [705, 667] on button "Add Comment" at bounding box center [710, 664] width 130 height 38
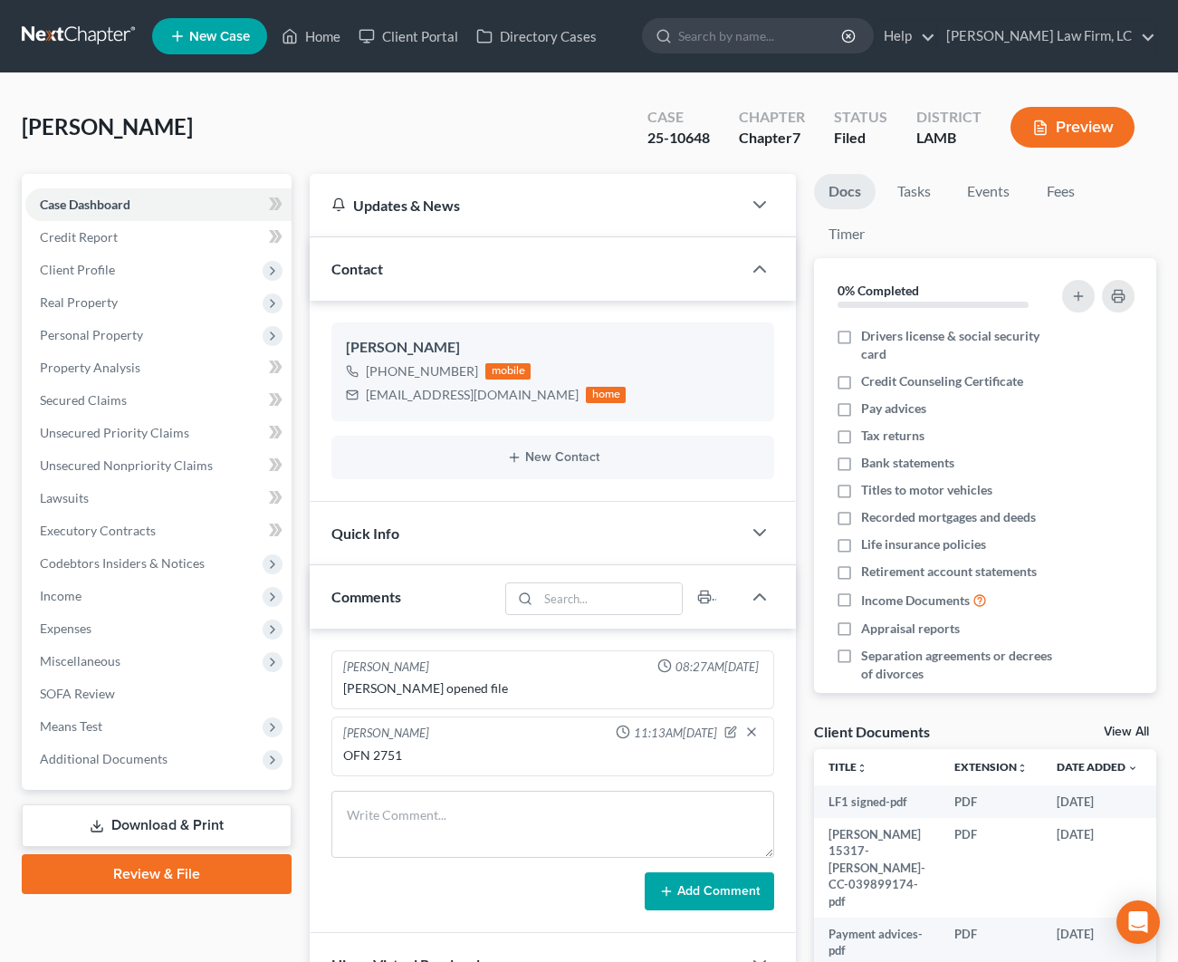
scroll to position [0, 0]
click at [300, 34] on link "Home" at bounding box center [311, 36] width 77 height 33
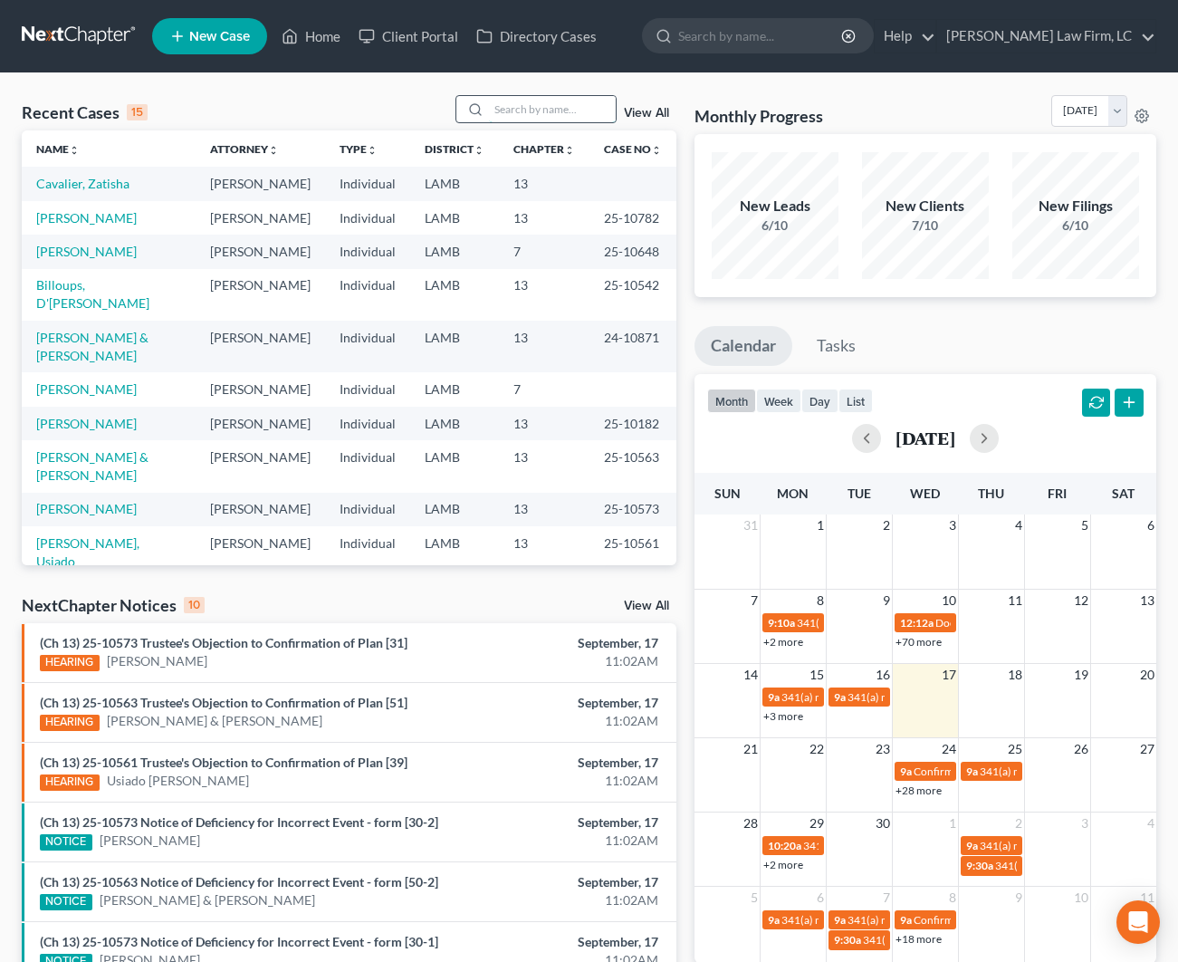
click at [542, 110] on input "search" at bounding box center [552, 109] width 127 height 26
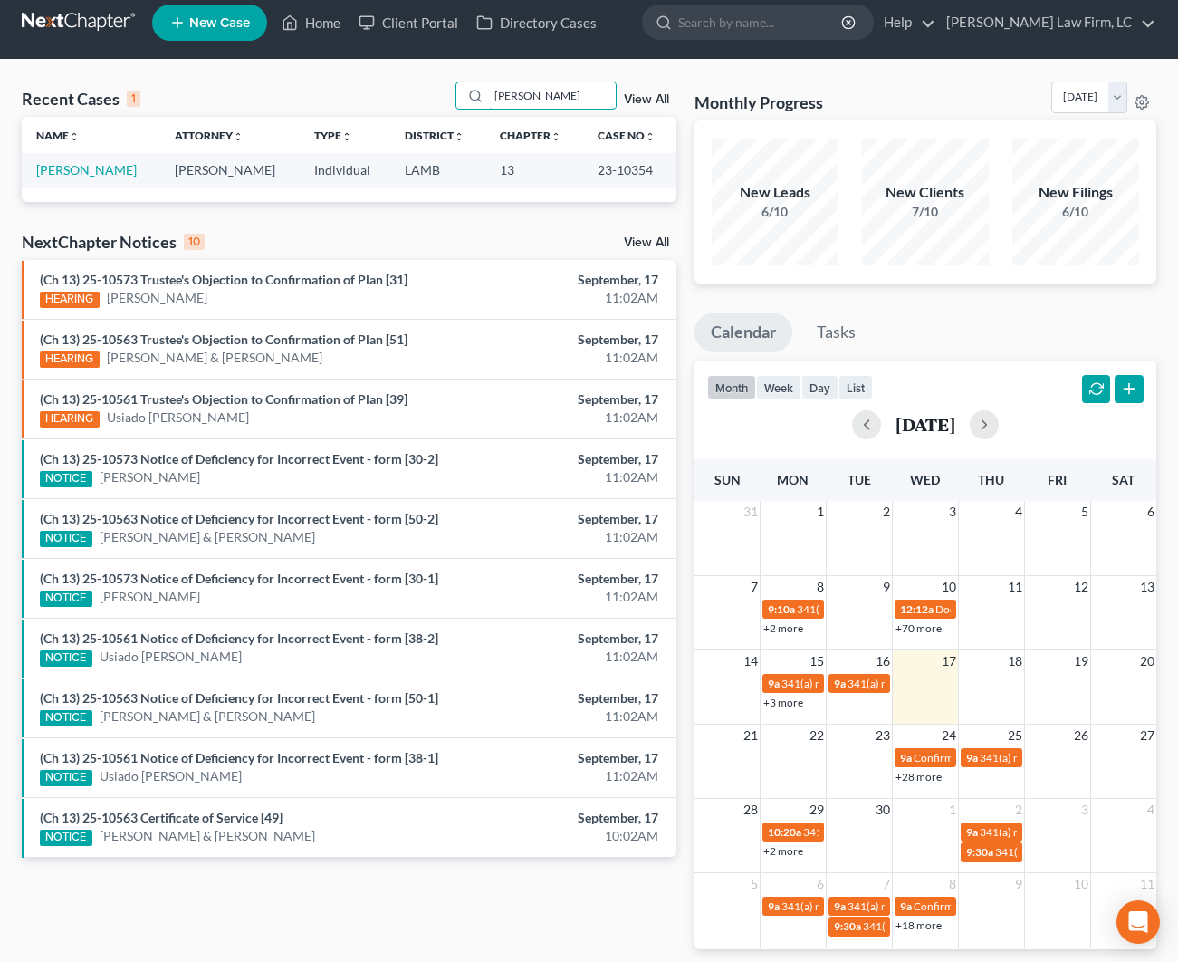
scroll to position [16, 0]
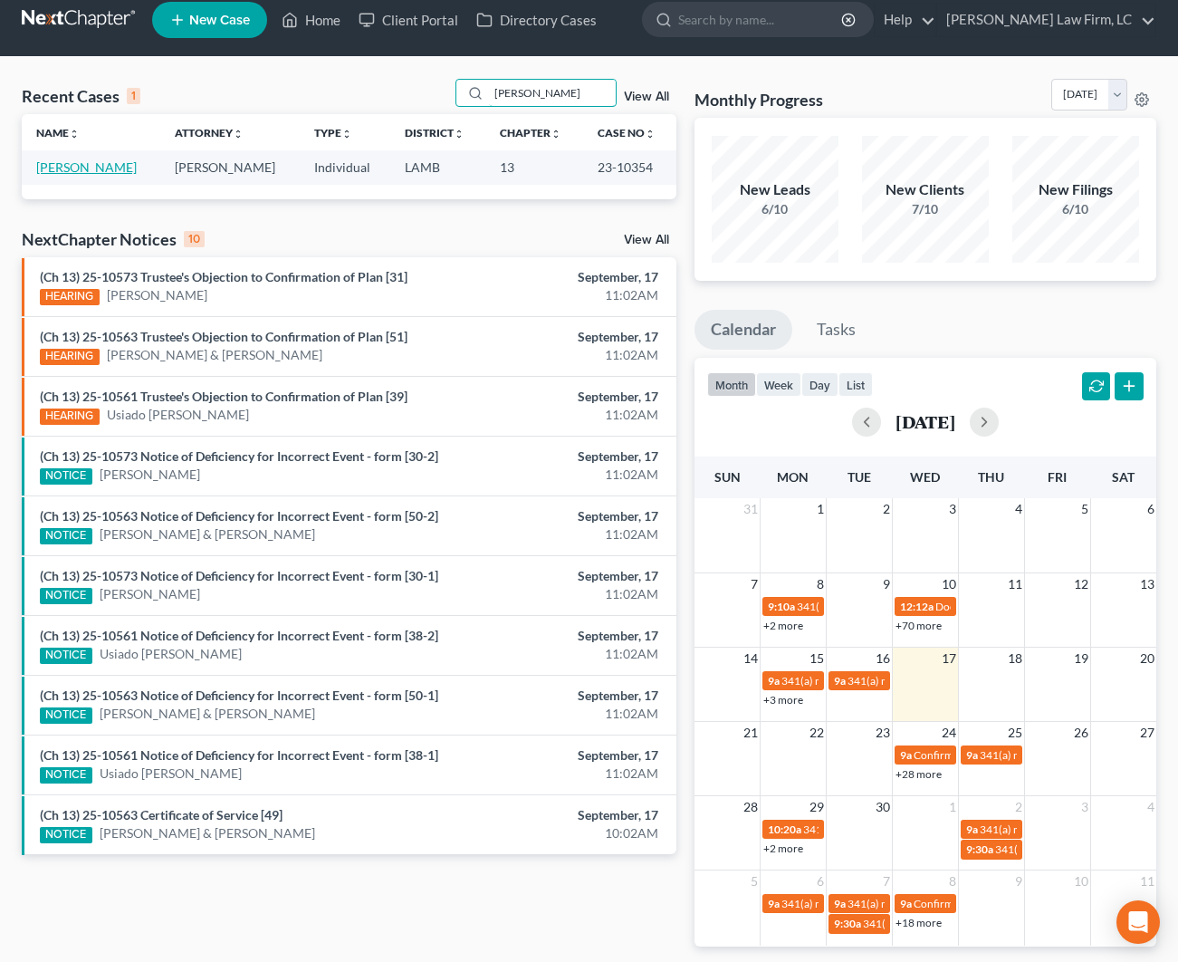
type input "[PERSON_NAME]"
click at [110, 165] on link "[PERSON_NAME]" at bounding box center [86, 166] width 101 height 15
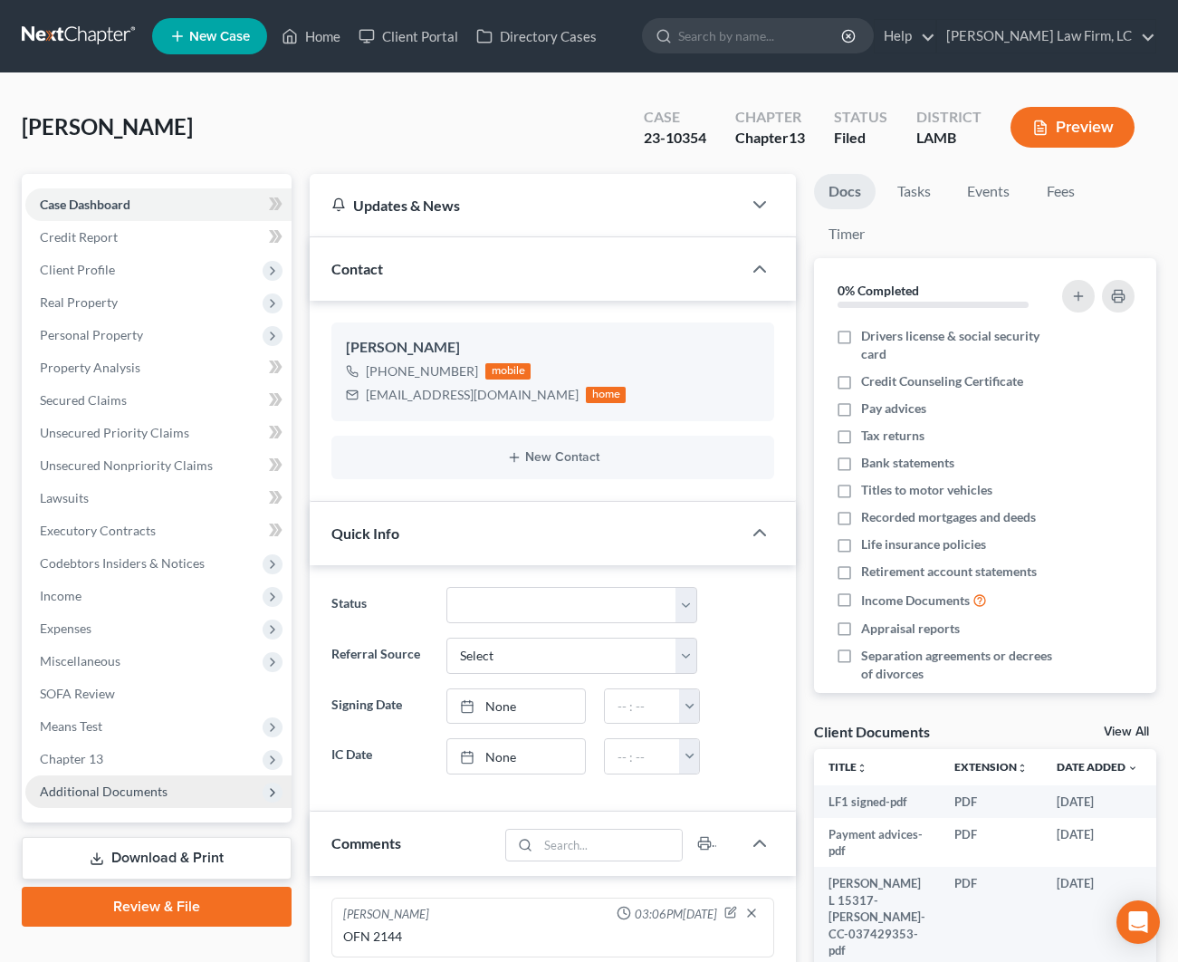
click at [117, 775] on span "Additional Documents" at bounding box center [158, 791] width 266 height 33
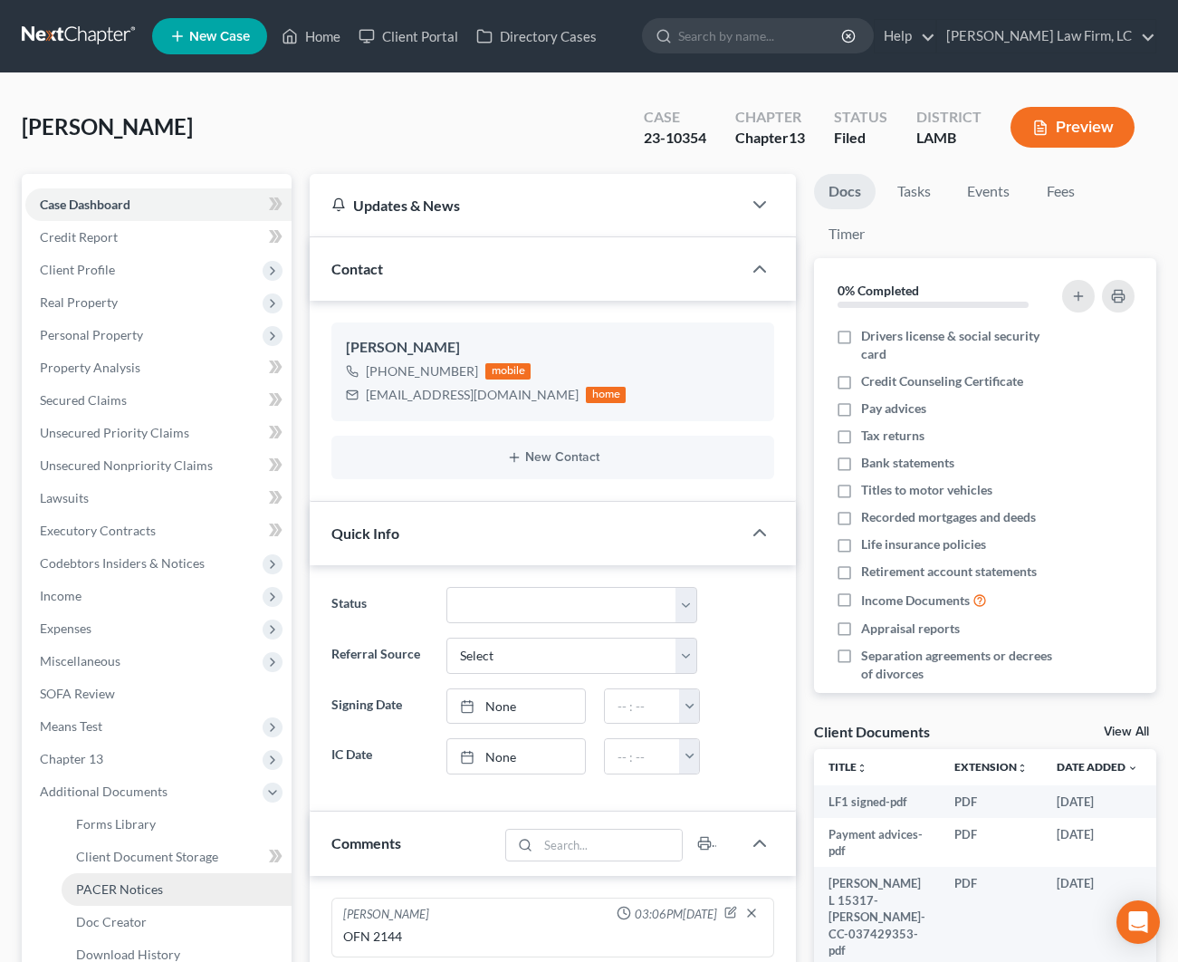
click at [116, 890] on span "PACER Notices" at bounding box center [119, 888] width 87 height 15
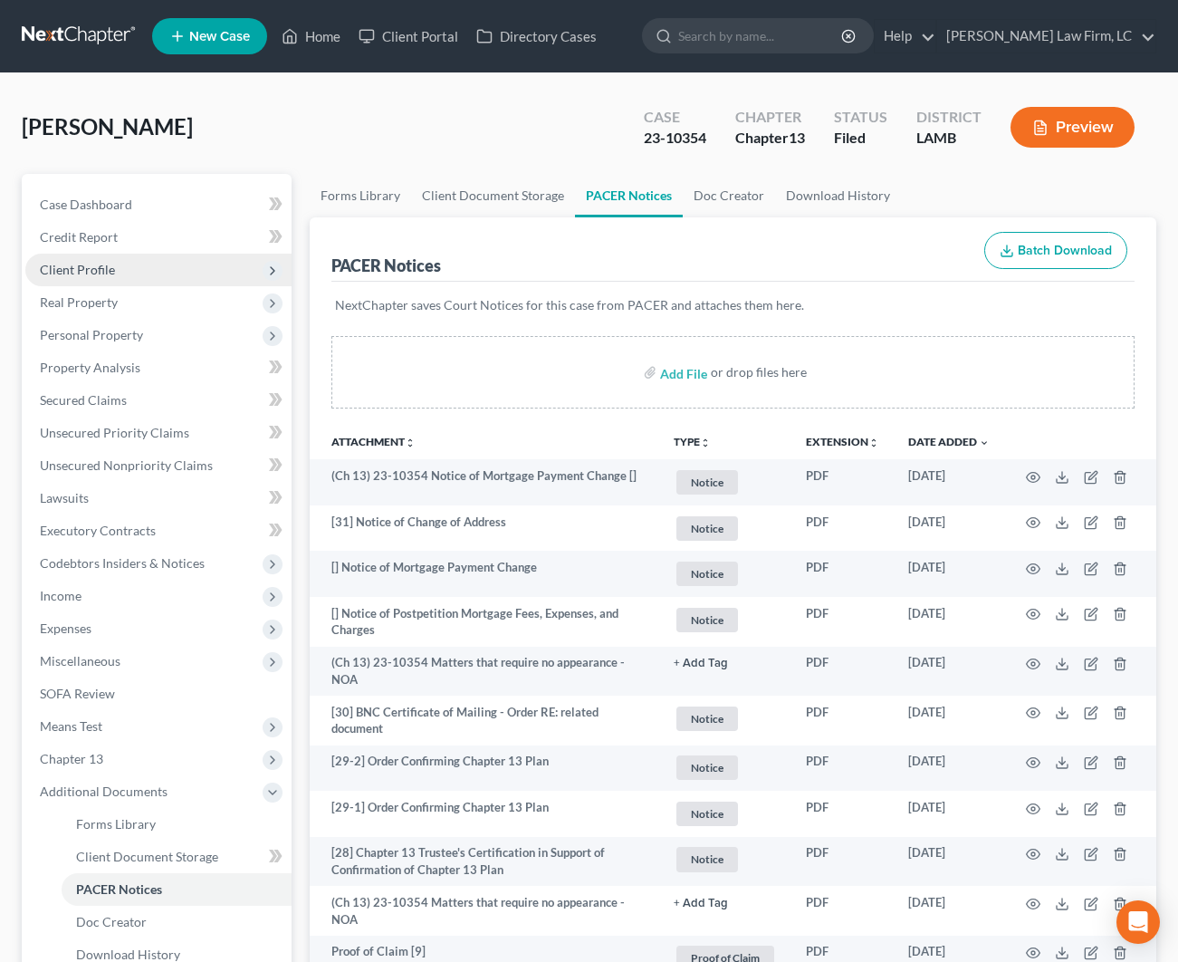
click at [99, 276] on span "Client Profile" at bounding box center [77, 269] width 75 height 15
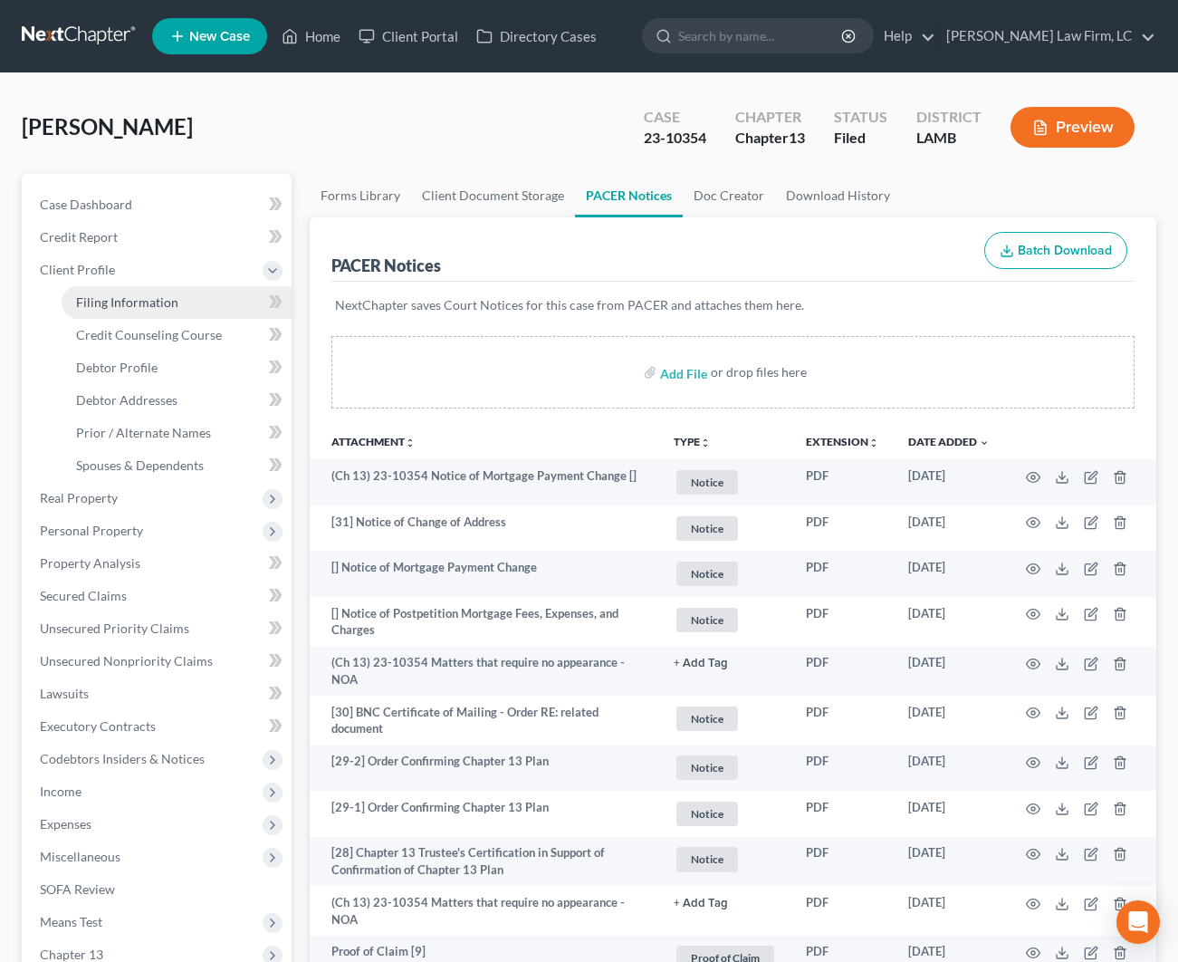
click at [120, 307] on span "Filing Information" at bounding box center [127, 301] width 102 height 15
select select "1"
select select "0"
select select "3"
select select "0"
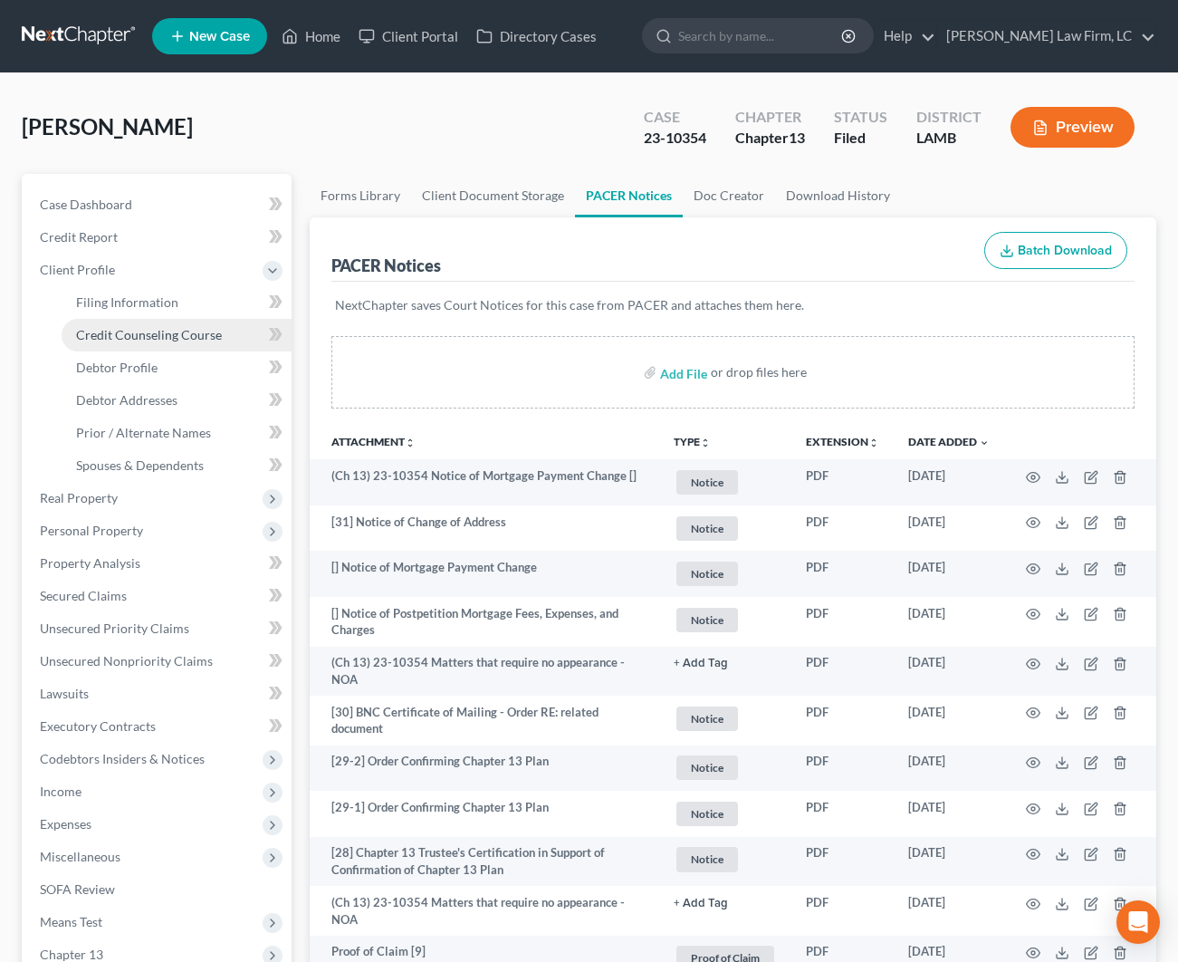
select select "19"
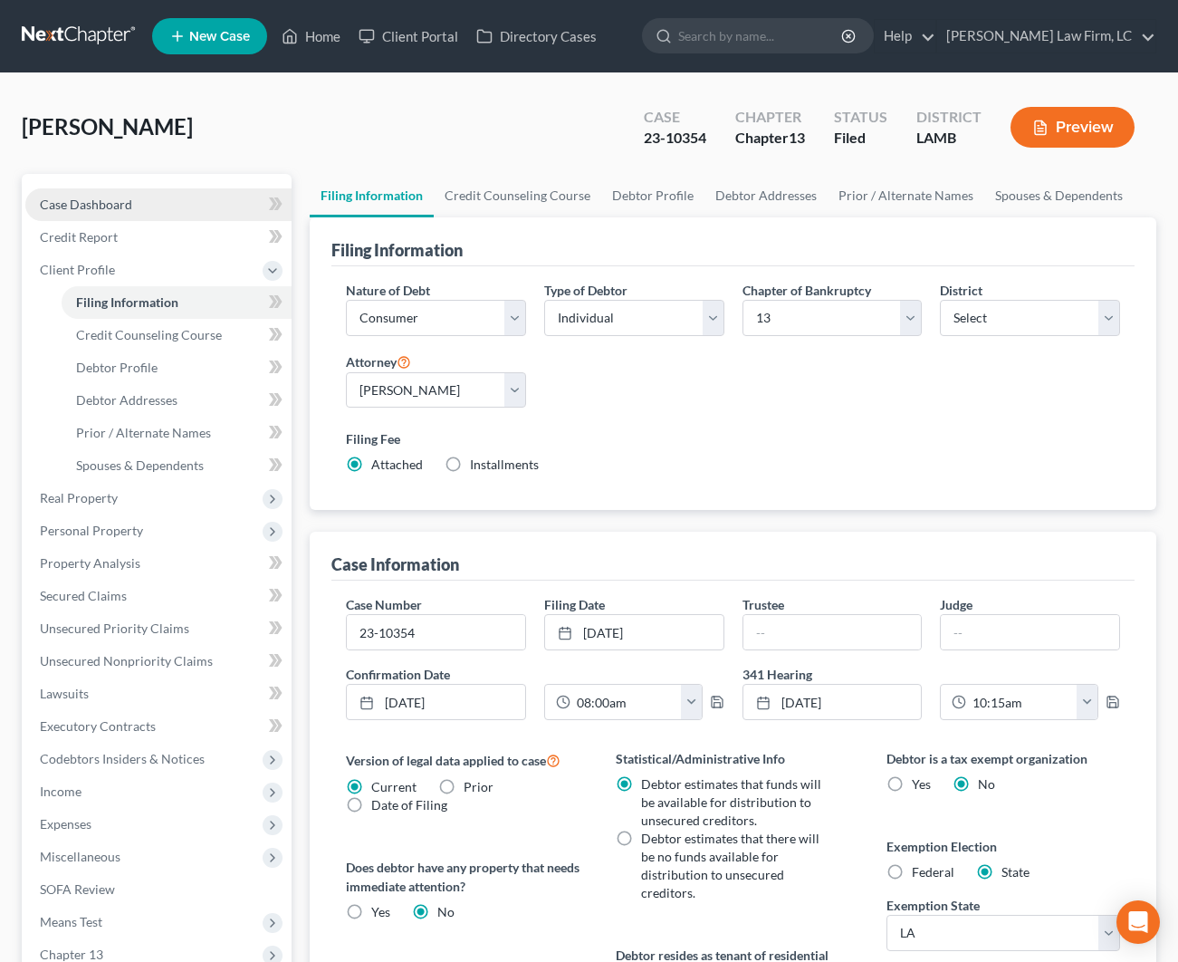
click at [121, 206] on span "Case Dashboard" at bounding box center [86, 204] width 92 height 15
select select "2"
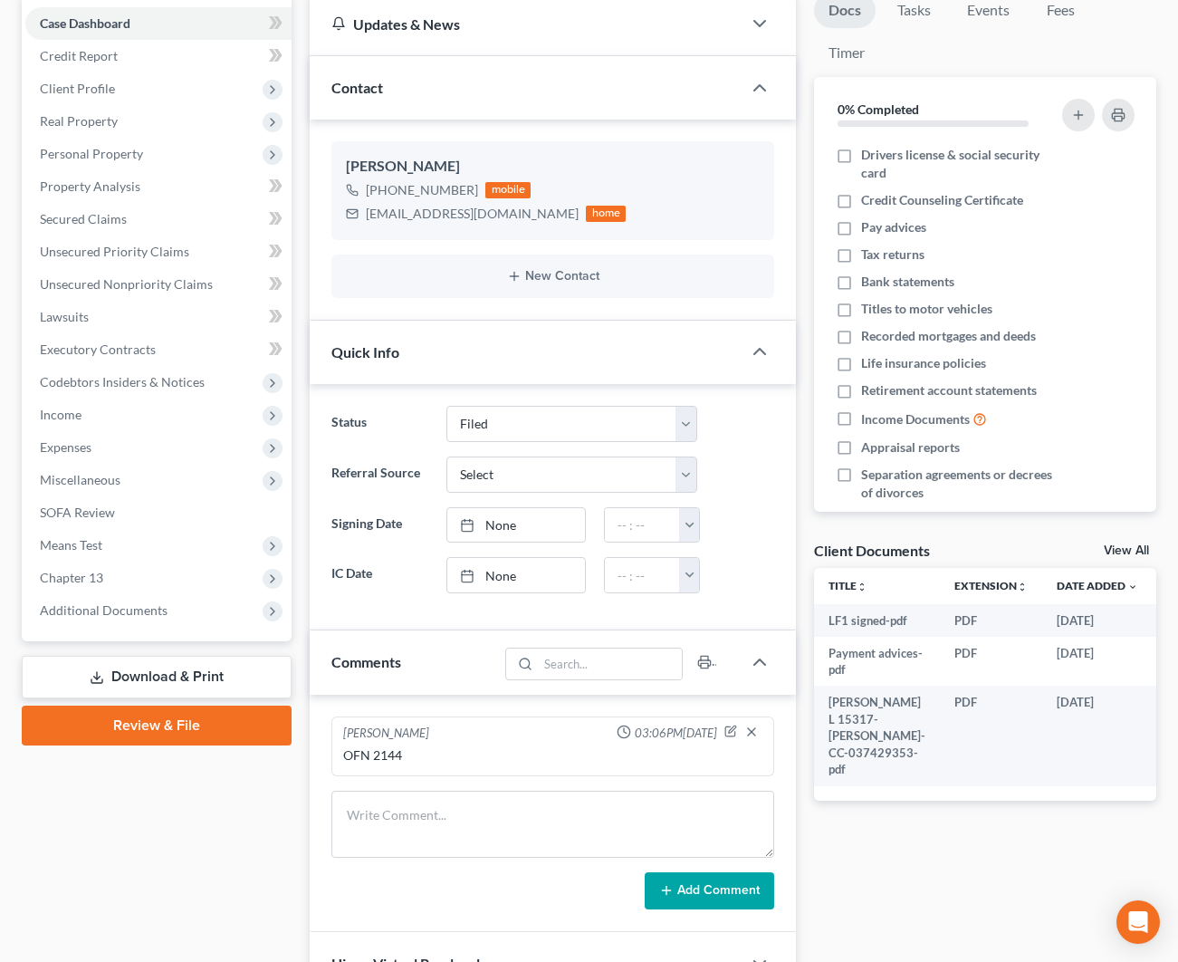
scroll to position [235, 0]
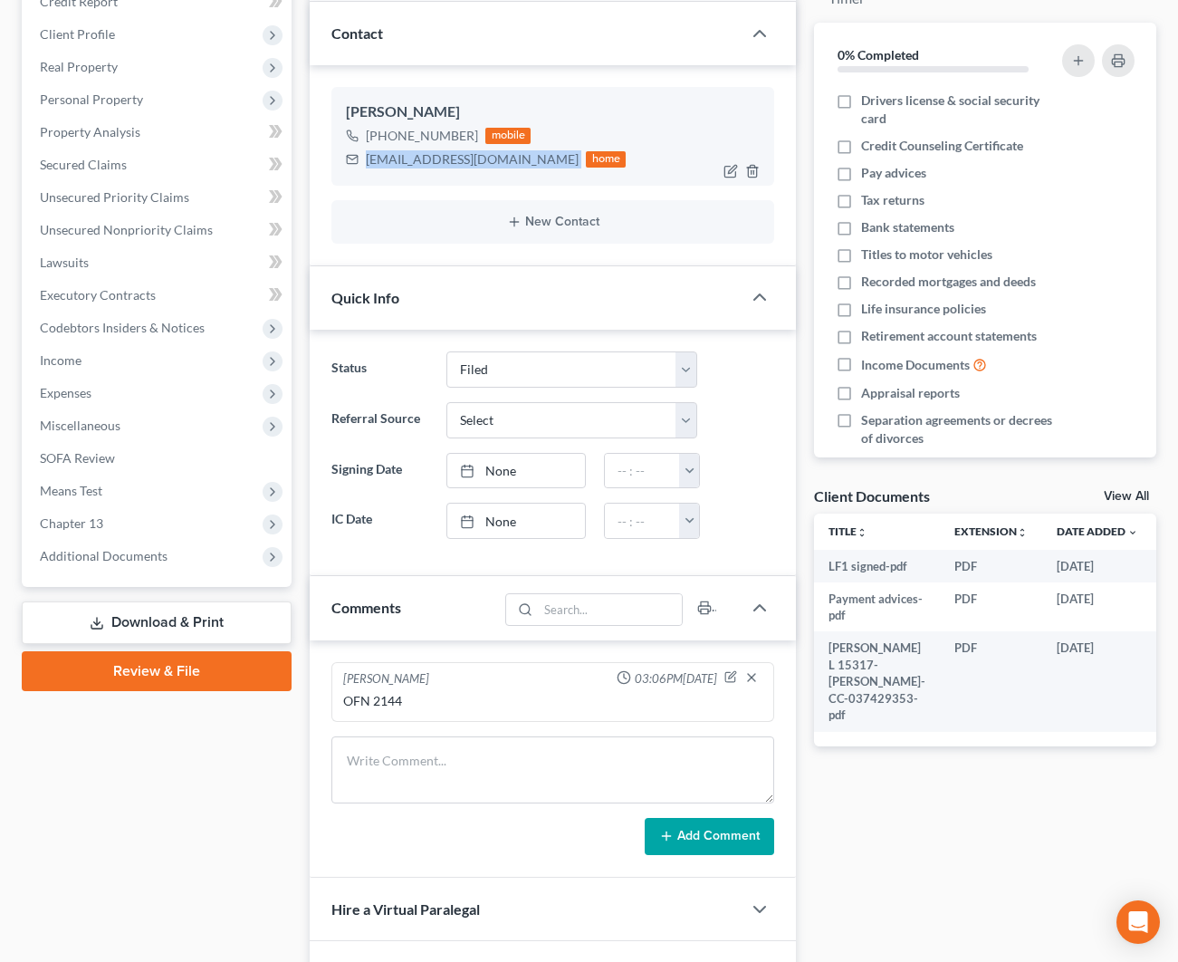
drag, startPoint x: 486, startPoint y: 158, endPoint x: 363, endPoint y: 153, distance: 123.2
click at [363, 153] on div "[EMAIL_ADDRESS][DOMAIN_NAME] home" at bounding box center [486, 160] width 280 height 24
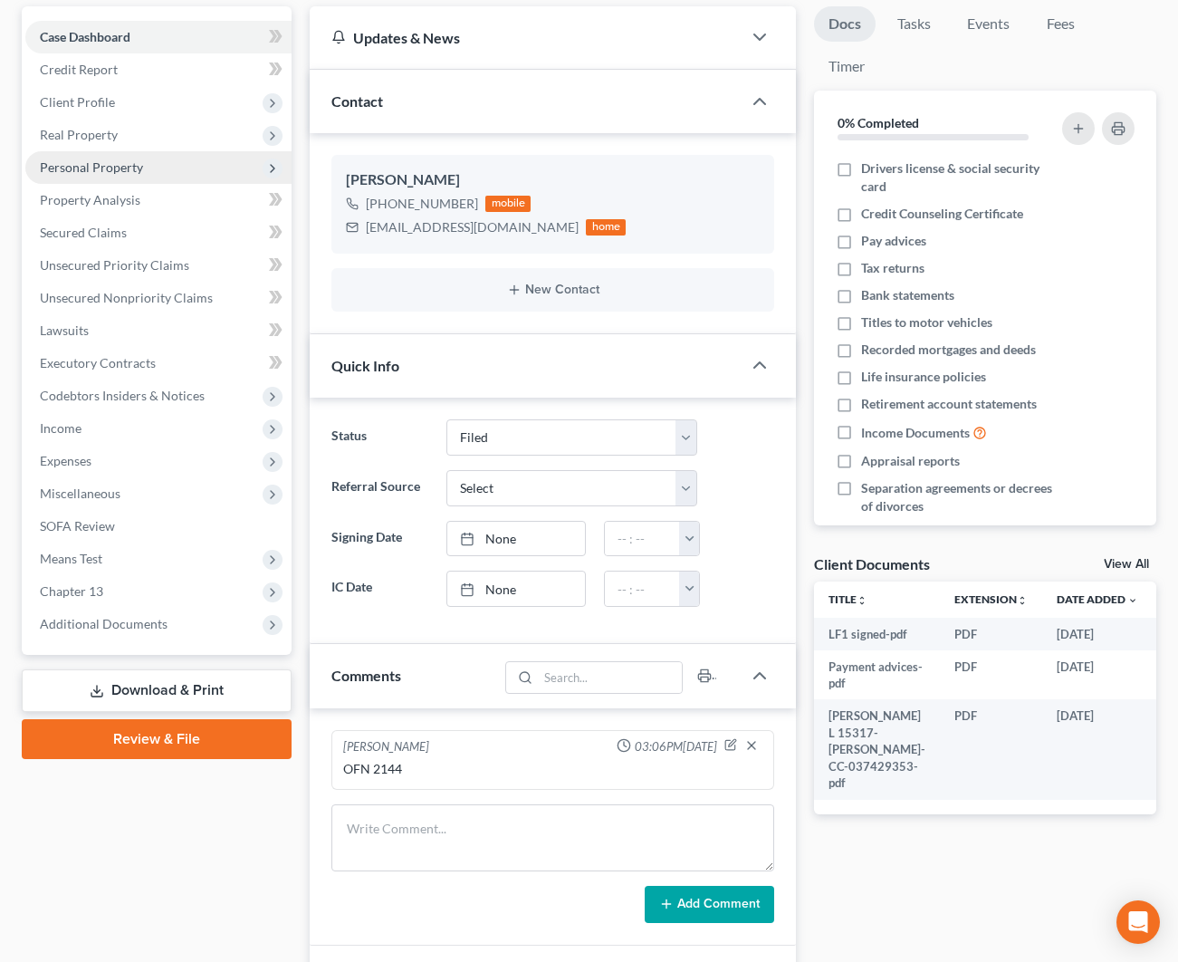
click at [139, 168] on span "Personal Property" at bounding box center [91, 166] width 103 height 15
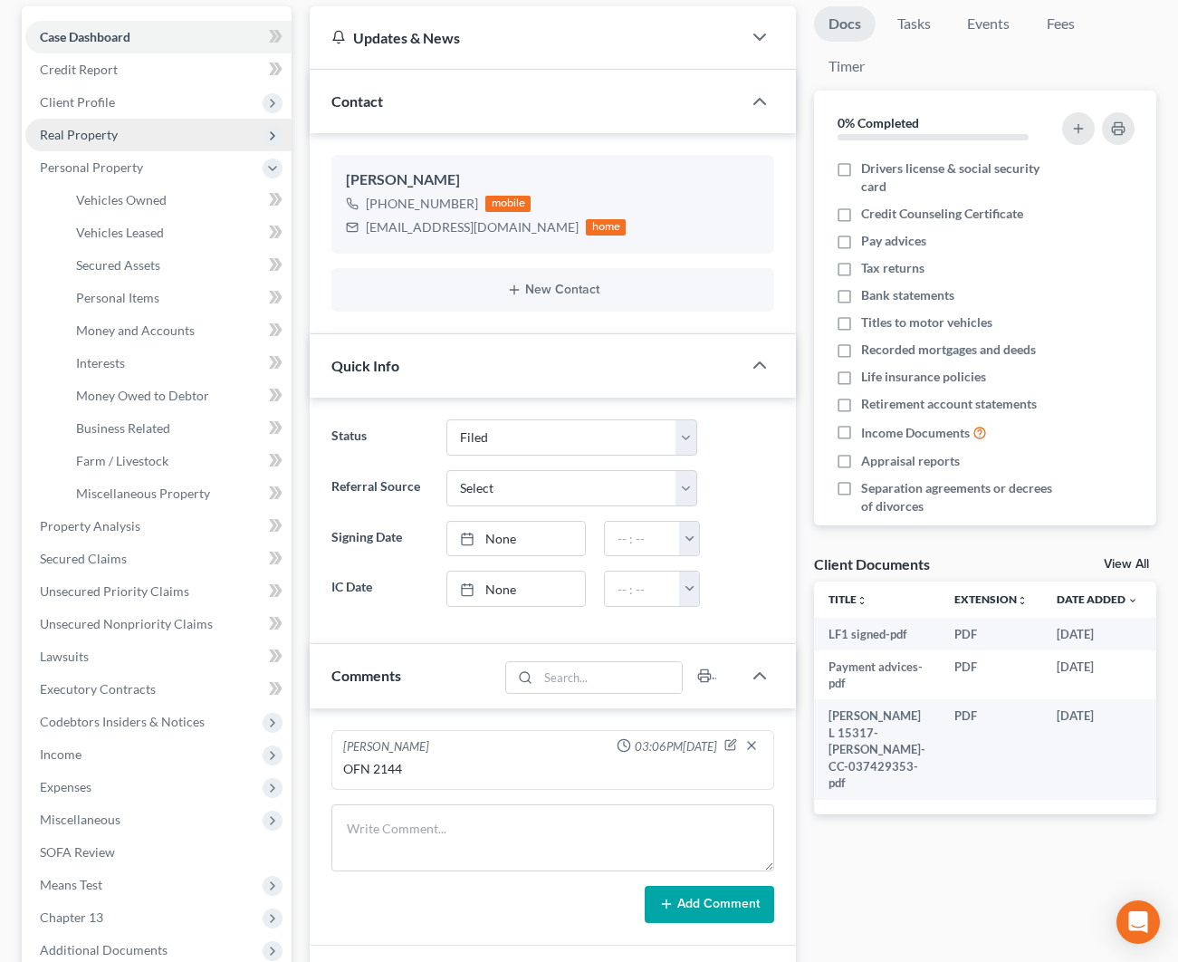
click at [123, 136] on span "Real Property" at bounding box center [158, 135] width 266 height 33
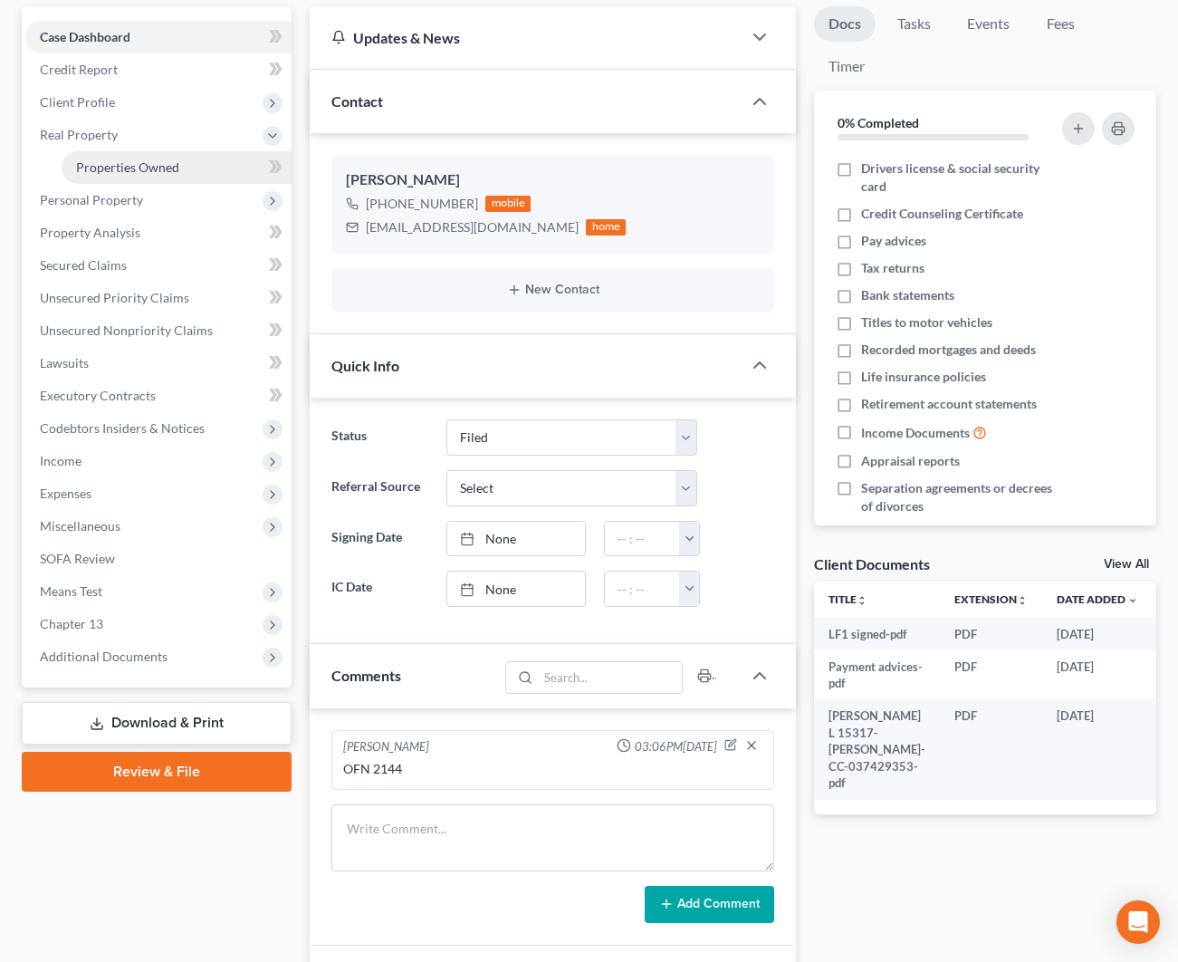
click at [143, 168] on span "Properties Owned" at bounding box center [127, 166] width 103 height 15
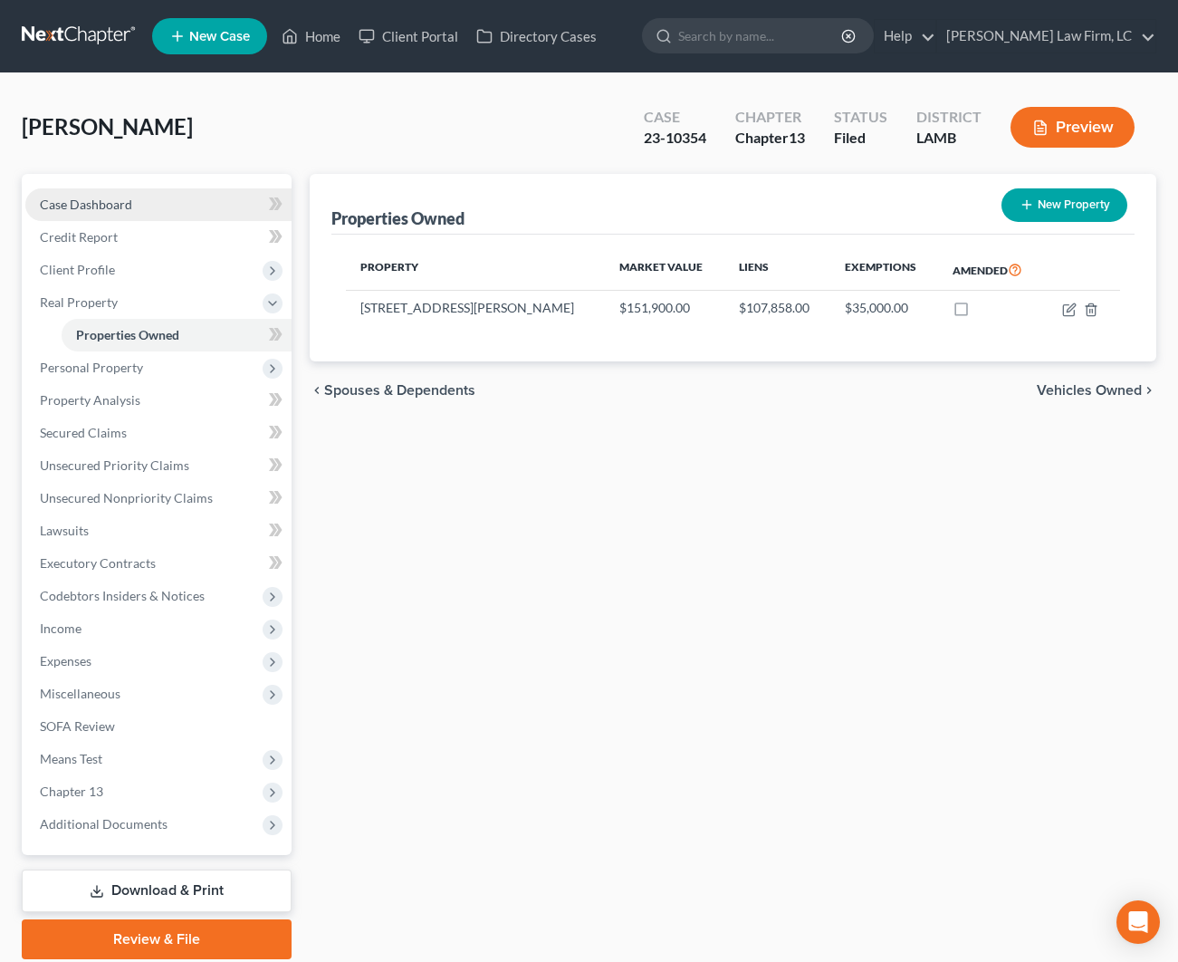
click at [136, 202] on link "Case Dashboard" at bounding box center [158, 204] width 266 height 33
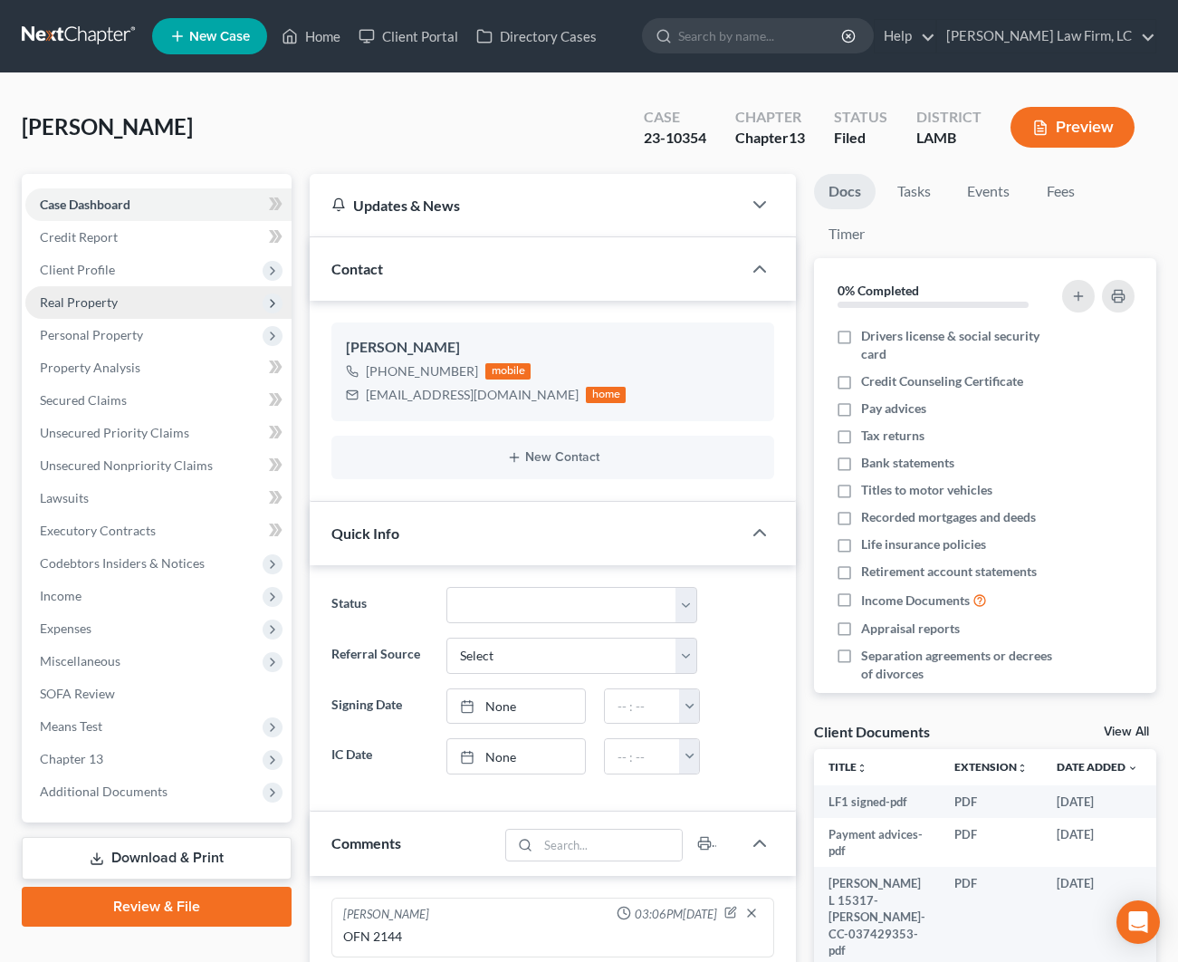
click at [99, 310] on span "Real Property" at bounding box center [158, 302] width 266 height 33
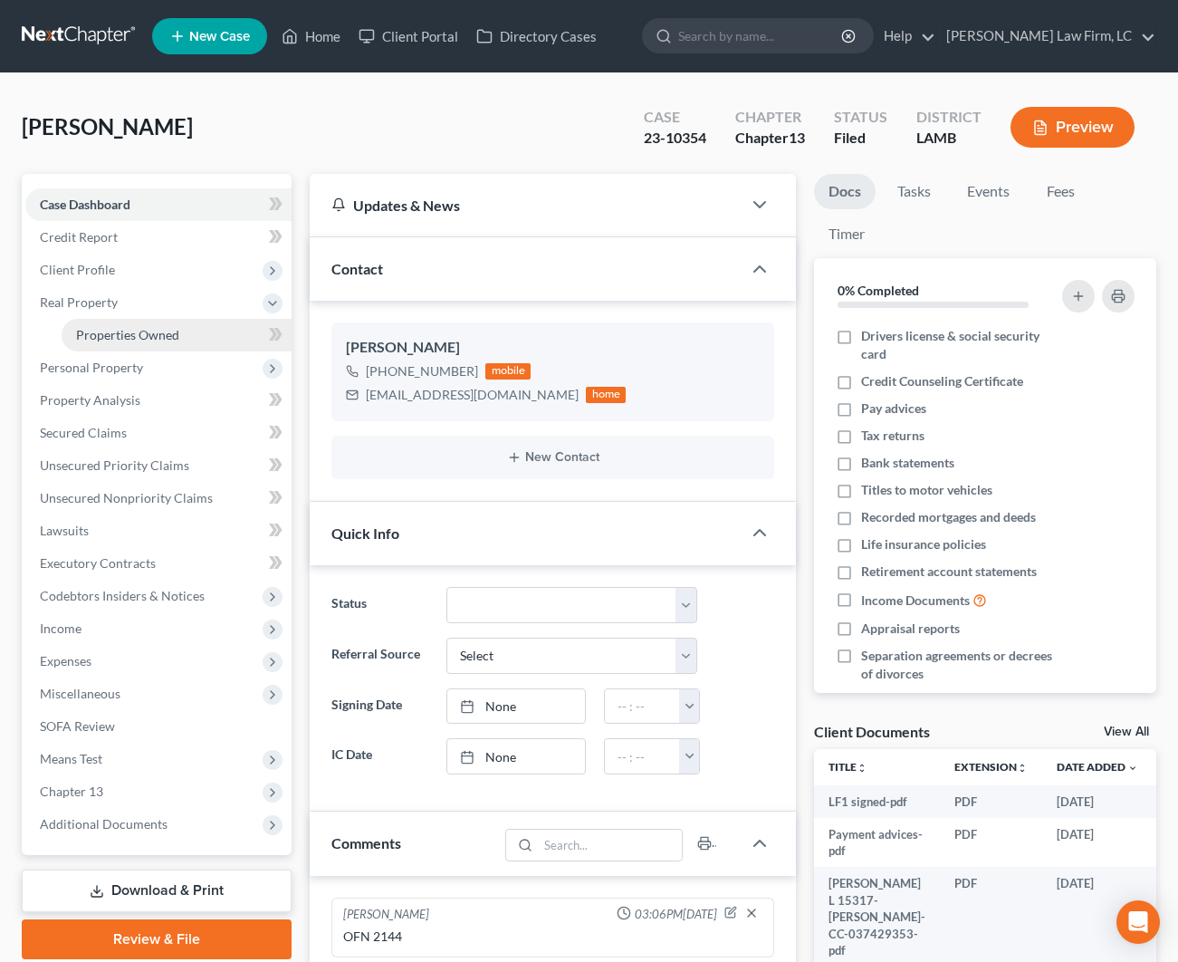
click at [113, 335] on span "Properties Owned" at bounding box center [127, 334] width 103 height 15
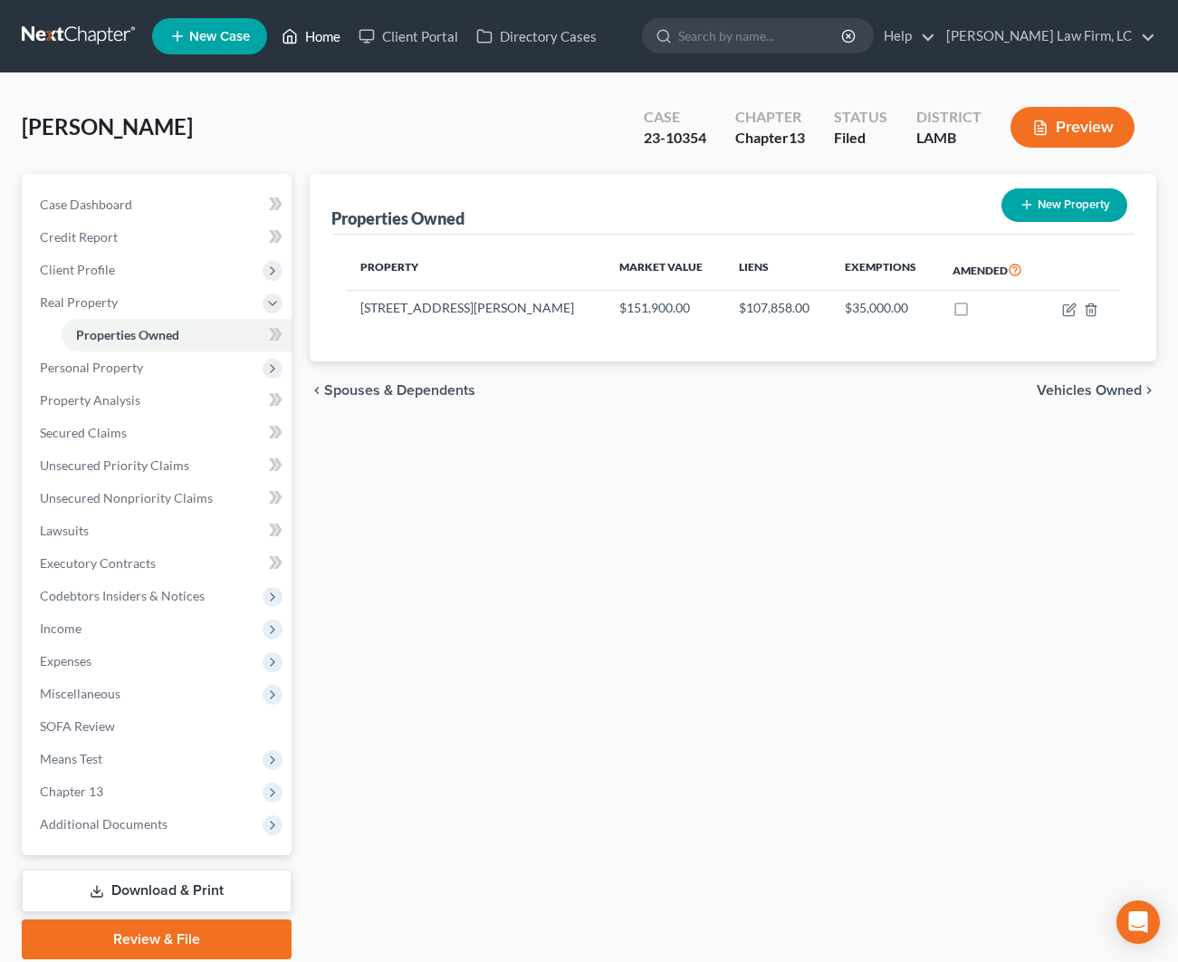
click at [312, 46] on link "Home" at bounding box center [311, 36] width 77 height 33
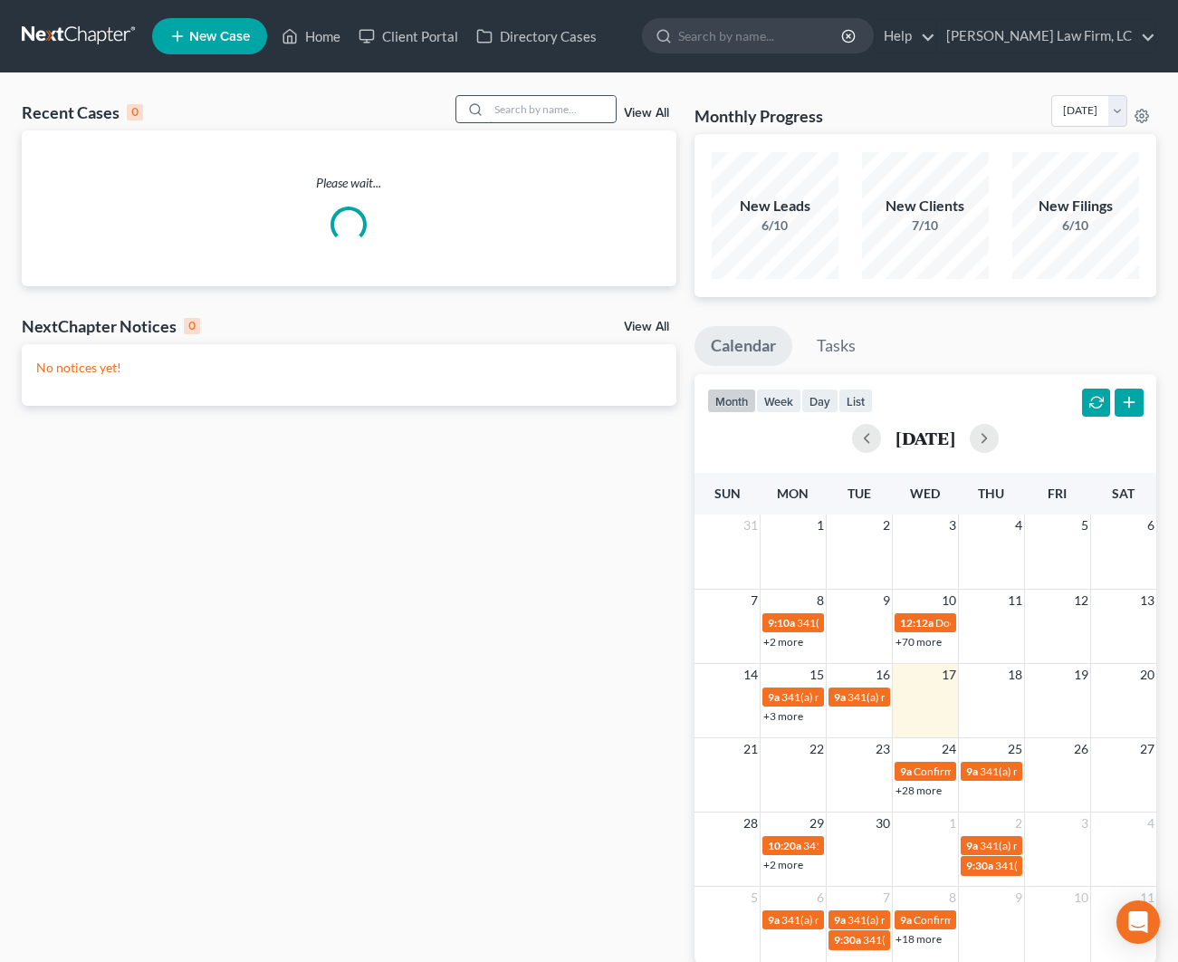
click at [518, 119] on input "search" at bounding box center [552, 109] width 127 height 26
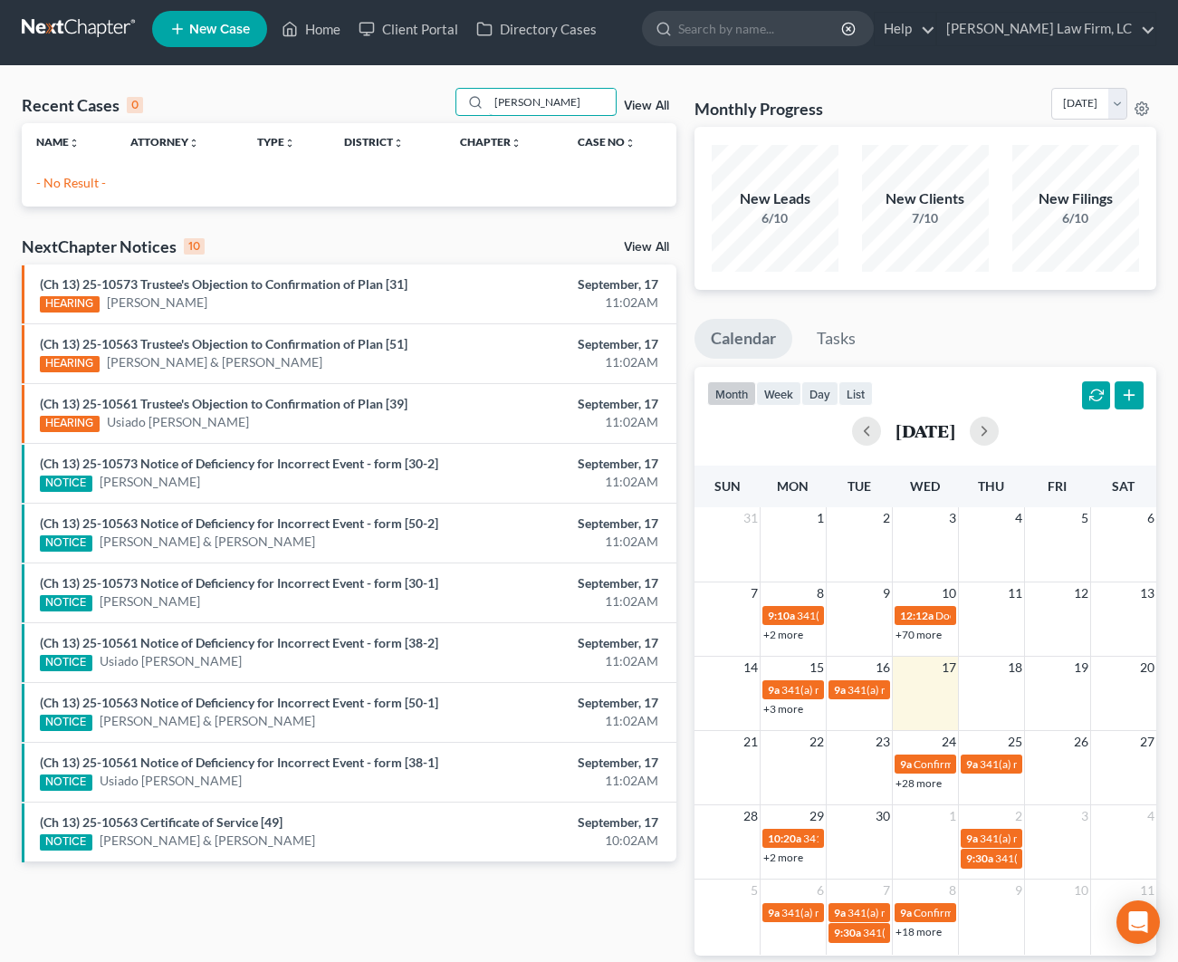
scroll to position [19, 0]
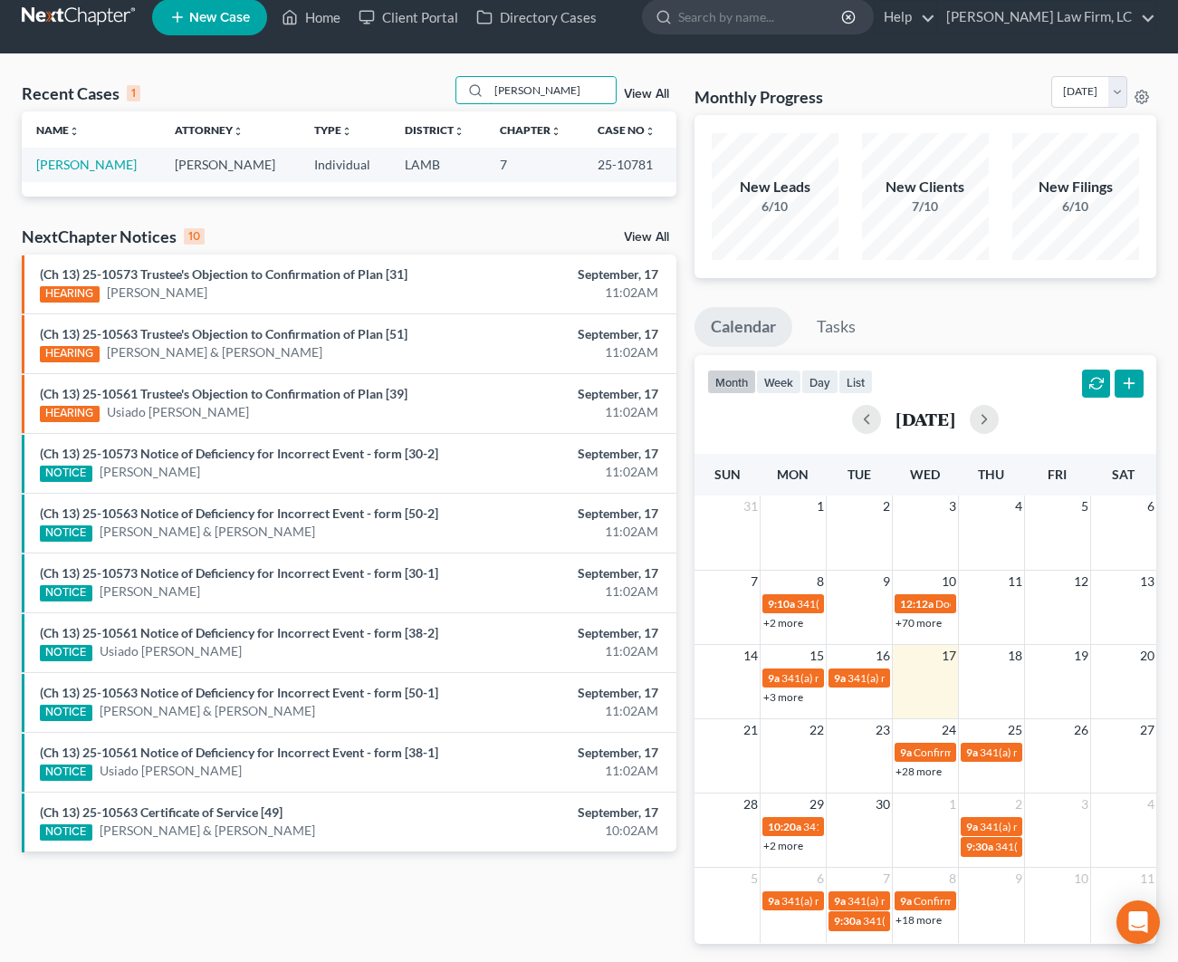
type input "[PERSON_NAME]"
click at [103, 177] on td "[PERSON_NAME]" at bounding box center [91, 165] width 139 height 34
click at [101, 166] on link "[PERSON_NAME]" at bounding box center [86, 164] width 101 height 15
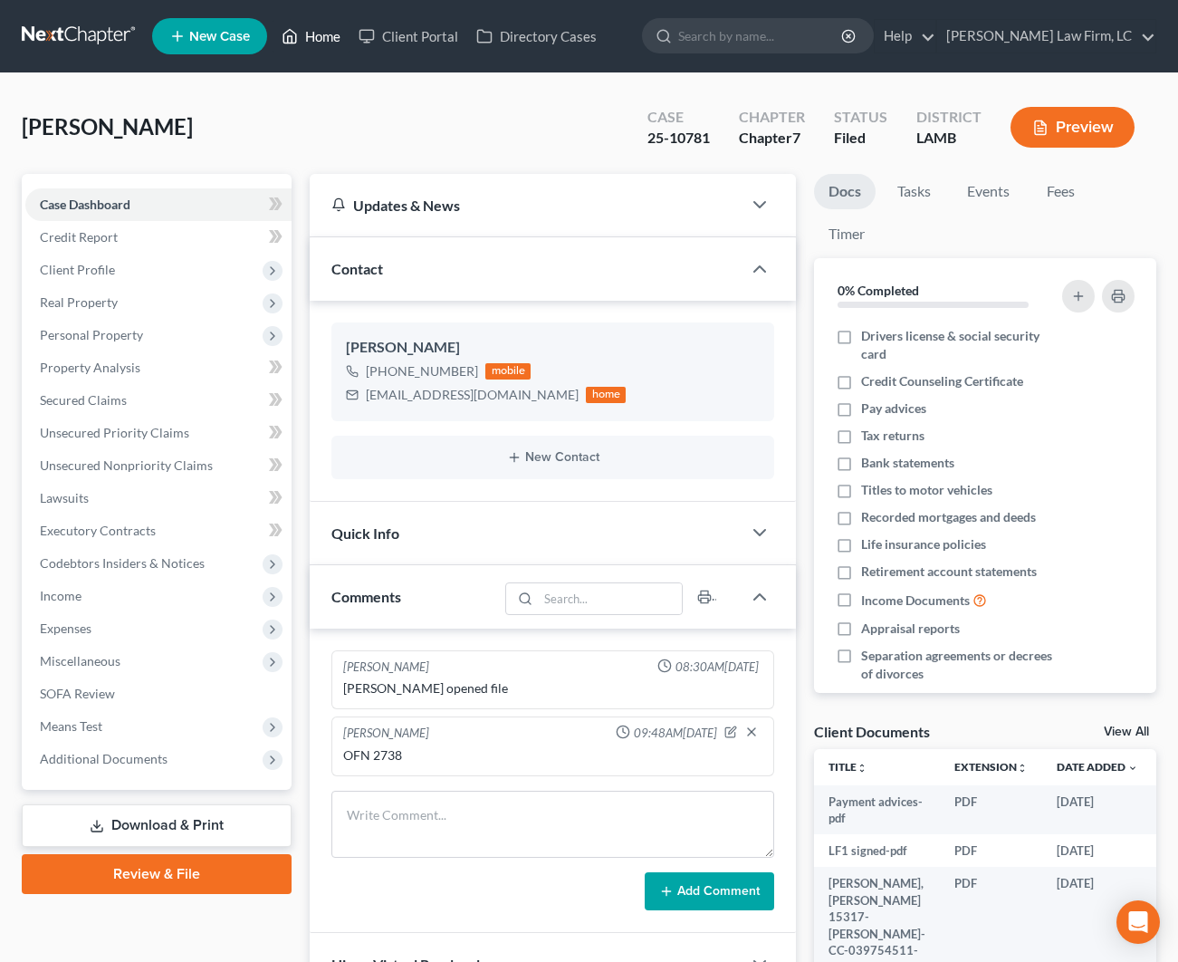
click at [327, 47] on link "Home" at bounding box center [311, 36] width 77 height 33
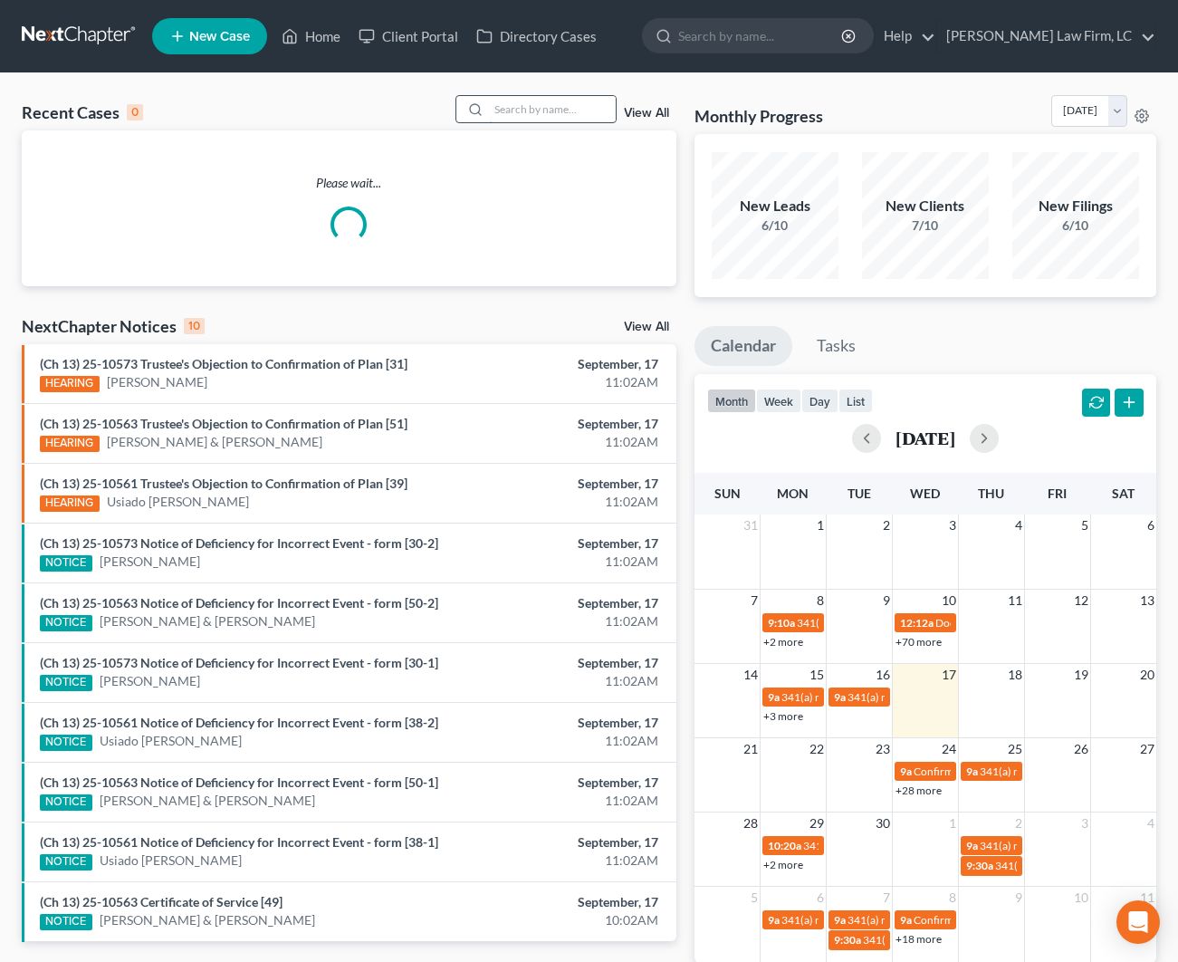
click at [572, 110] on input "search" at bounding box center [552, 109] width 127 height 26
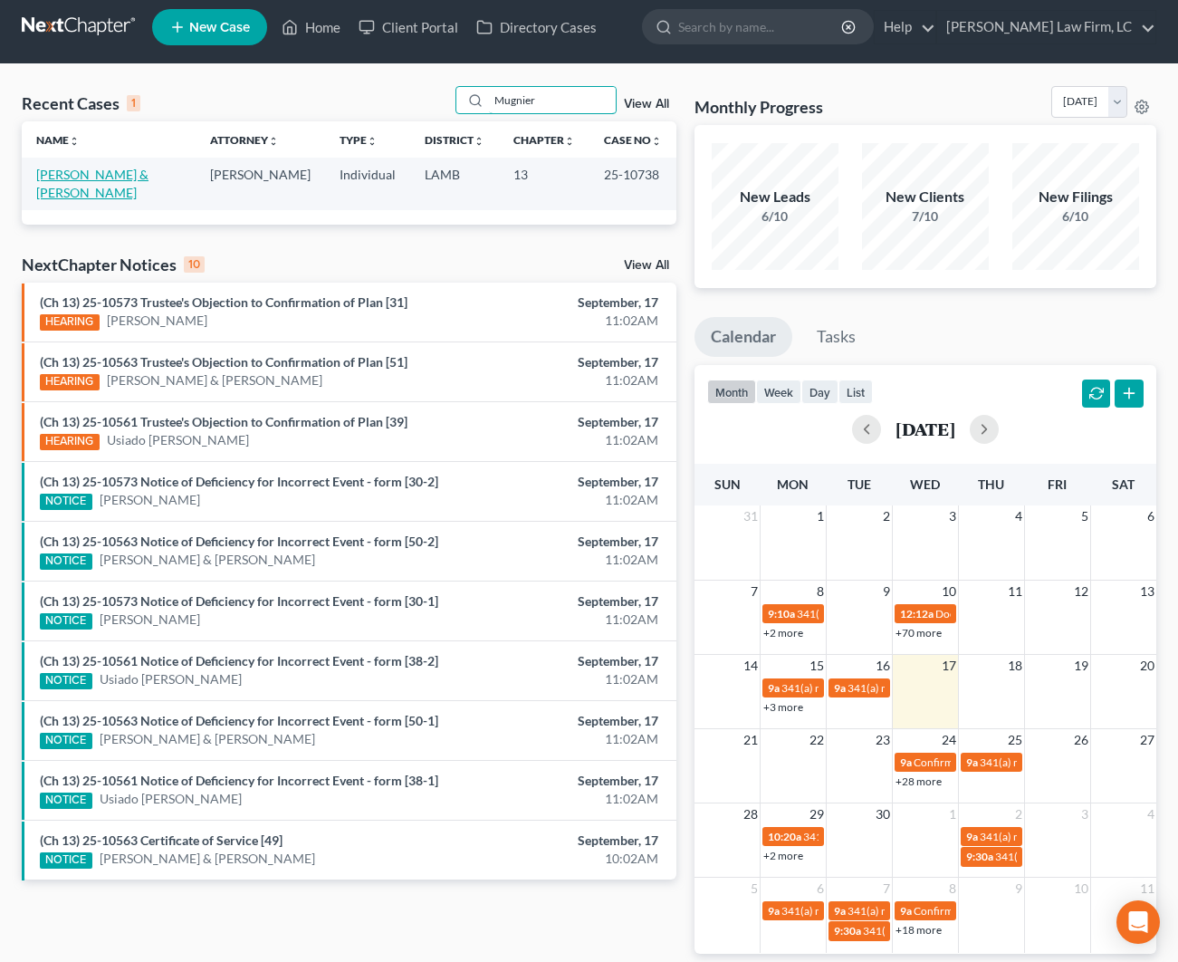
scroll to position [3, 1]
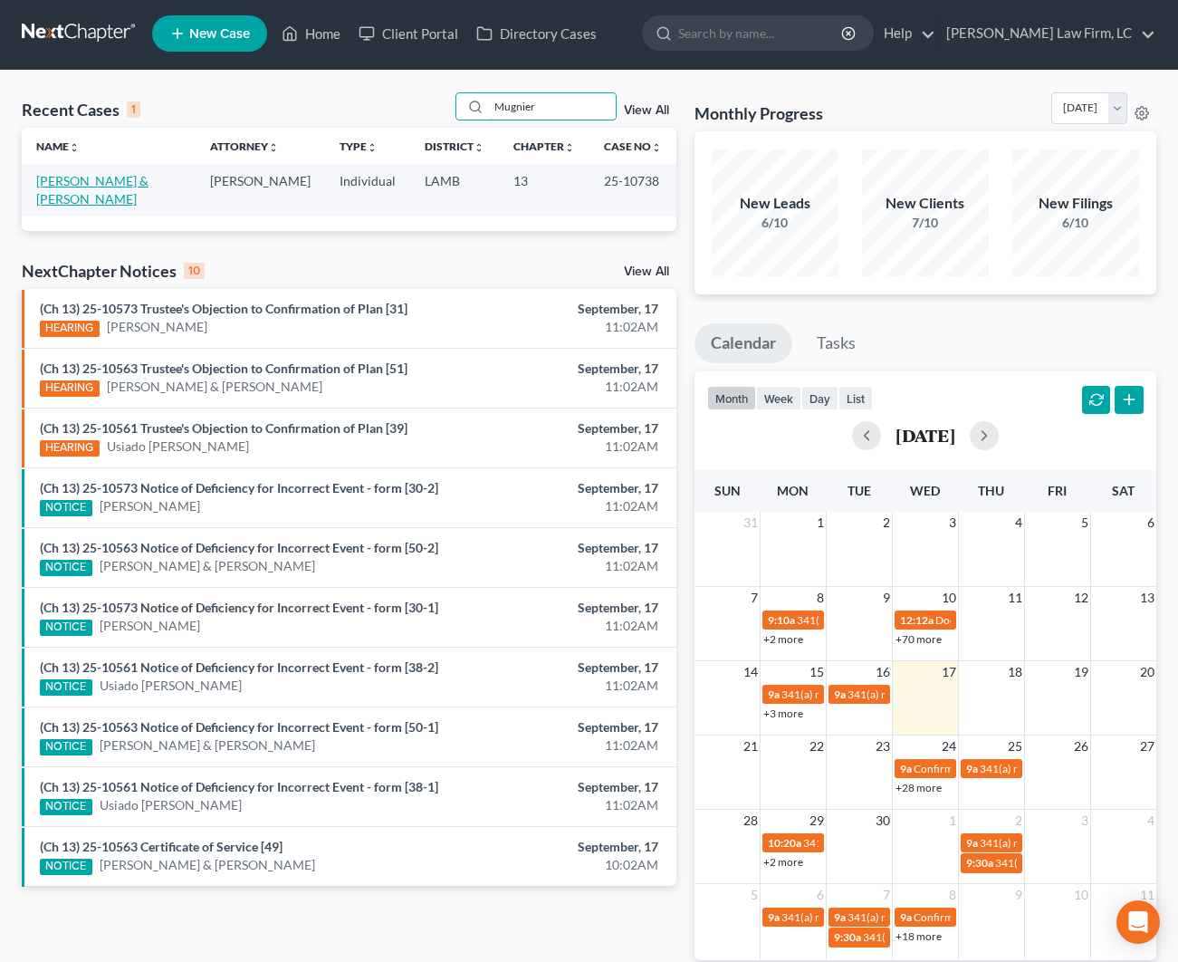
type input "Mugnier"
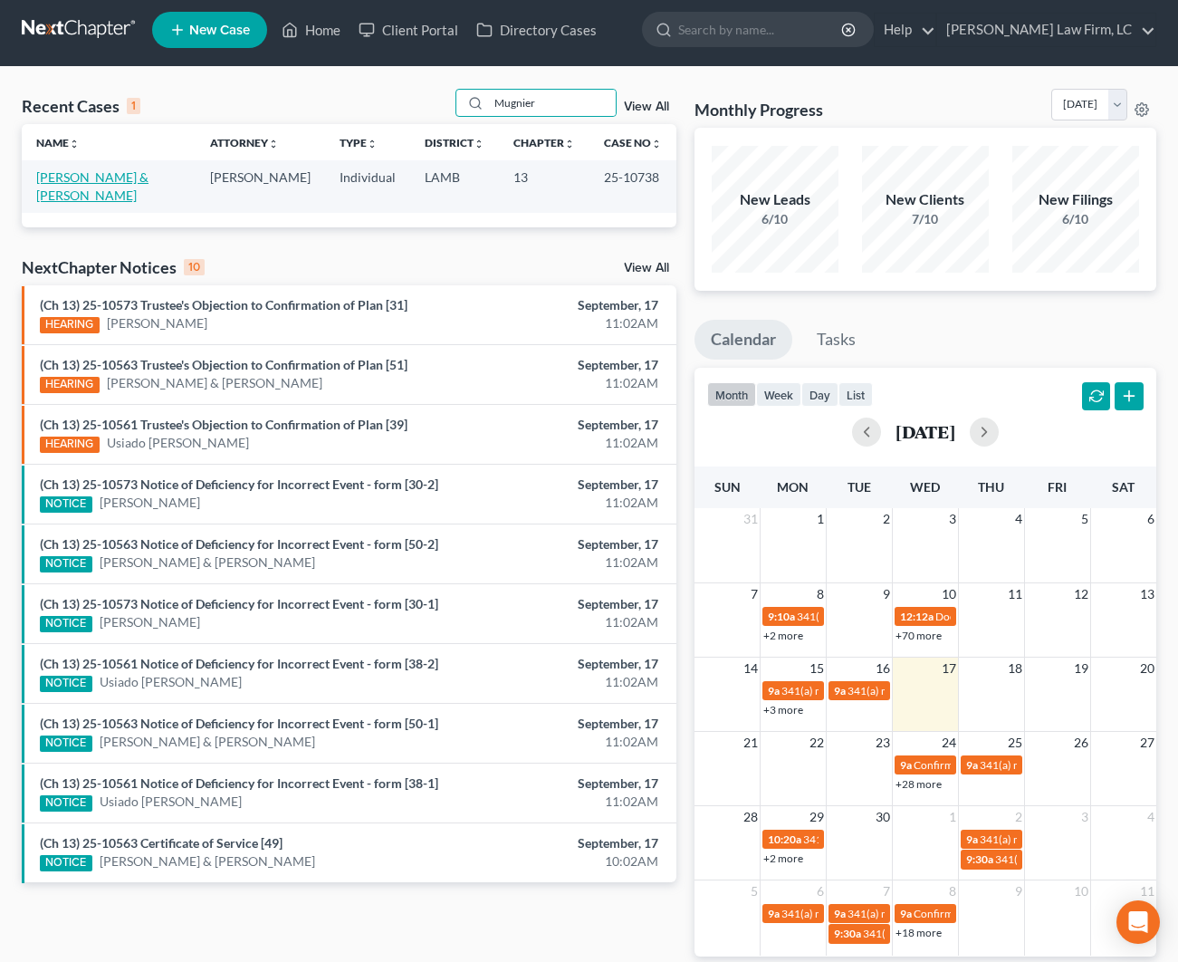
click at [96, 178] on link "[PERSON_NAME] & [PERSON_NAME]" at bounding box center [92, 186] width 112 height 34
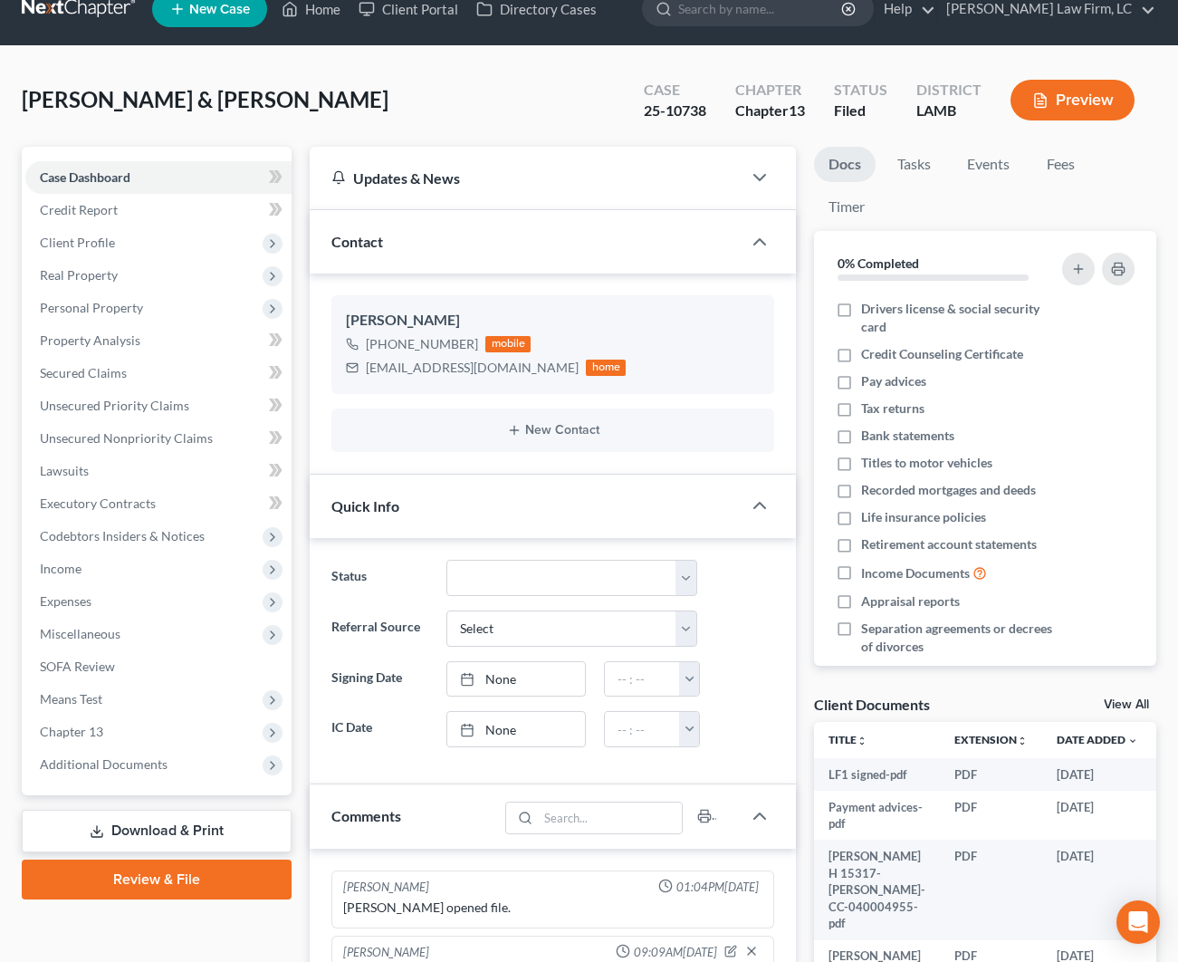
scroll to position [160, 0]
